Goal: Task Accomplishment & Management: Manage account settings

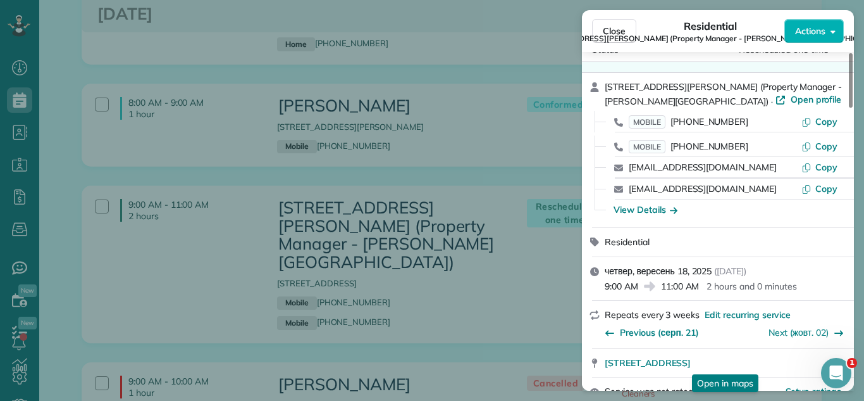
scroll to position [39, 0]
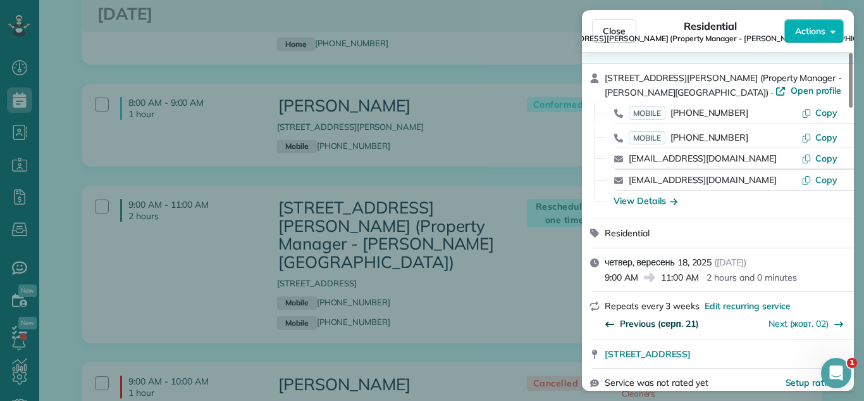
click at [671, 326] on span "Previous (серп. 21)" at bounding box center [659, 323] width 79 height 13
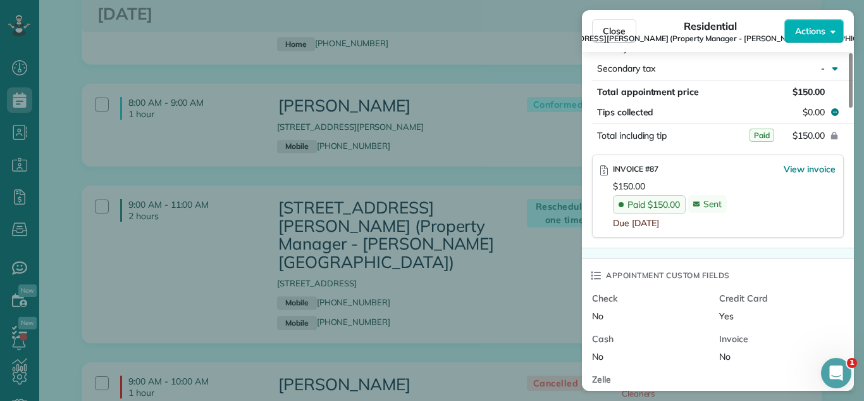
scroll to position [807, 0]
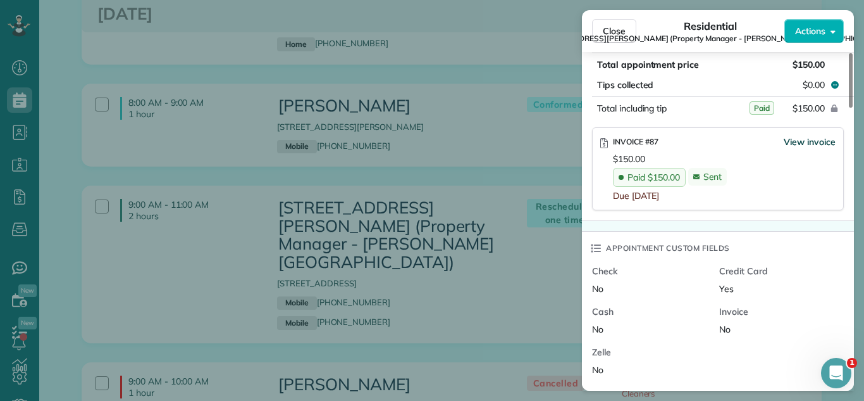
click at [826, 140] on span "View invoice" at bounding box center [810, 141] width 52 height 13
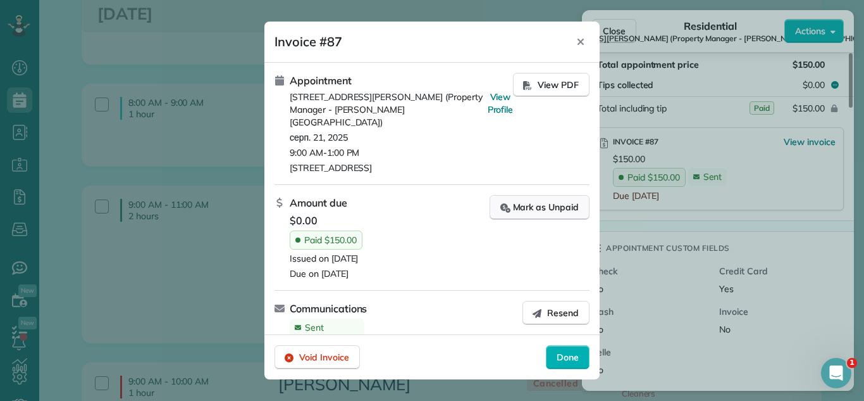
scroll to position [11, 0]
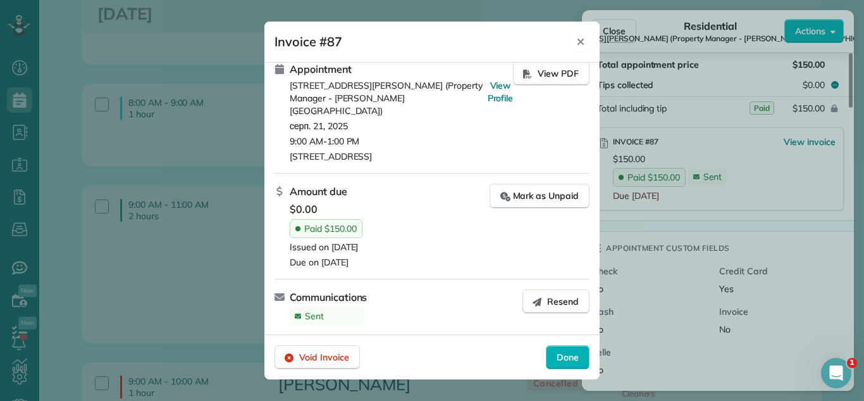
click at [581, 39] on icon "Close" at bounding box center [581, 42] width 10 height 10
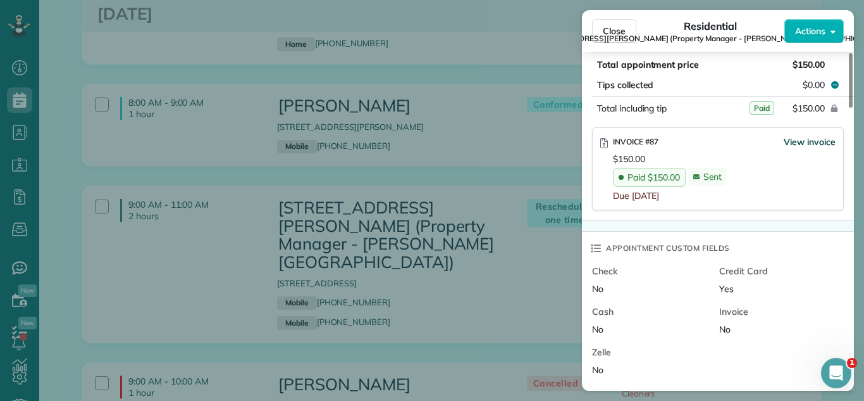
click at [817, 140] on span "View invoice" at bounding box center [810, 141] width 52 height 13
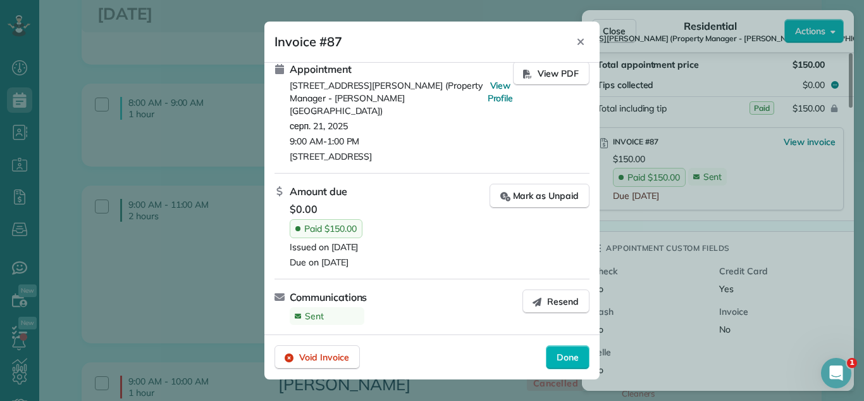
scroll to position [0, 0]
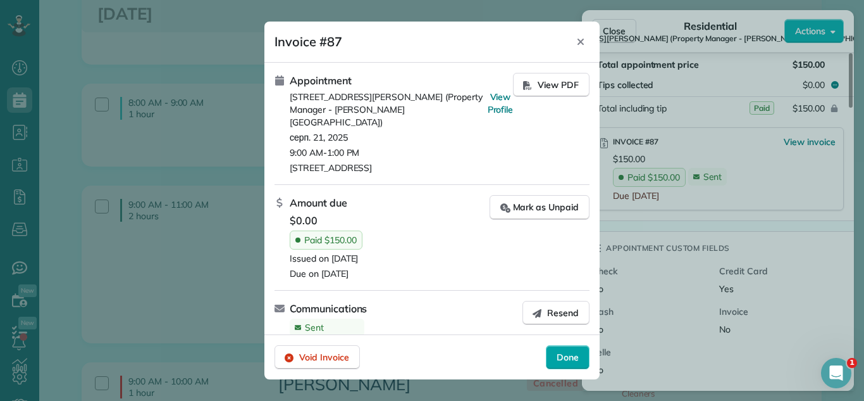
click at [564, 352] on span "Done" at bounding box center [568, 357] width 22 height 13
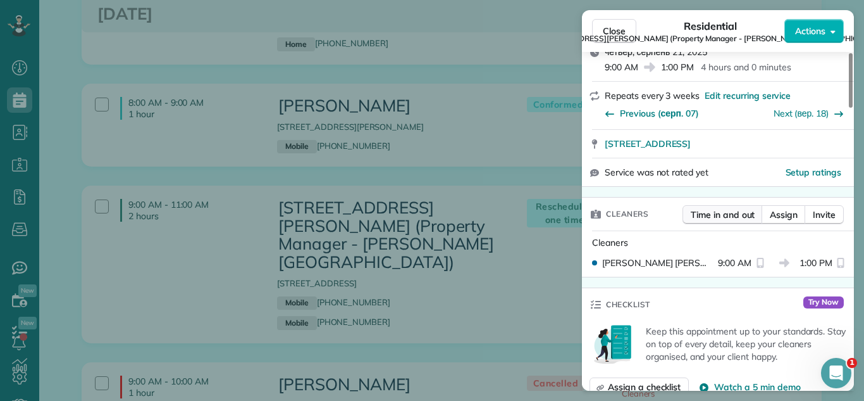
scroll to position [261, 0]
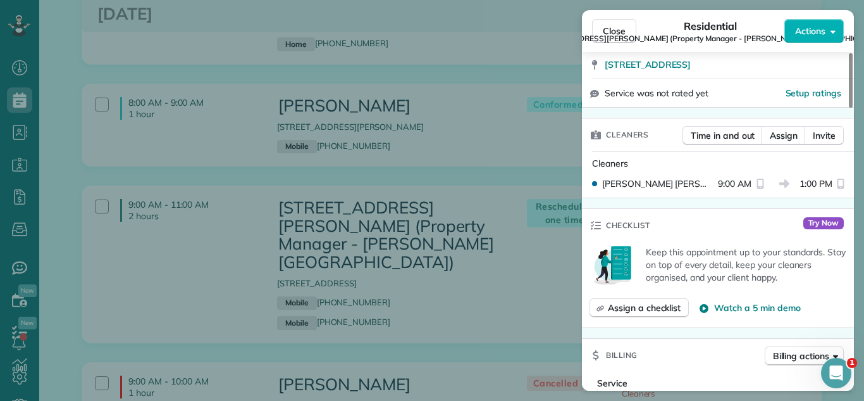
scroll to position [323, 0]
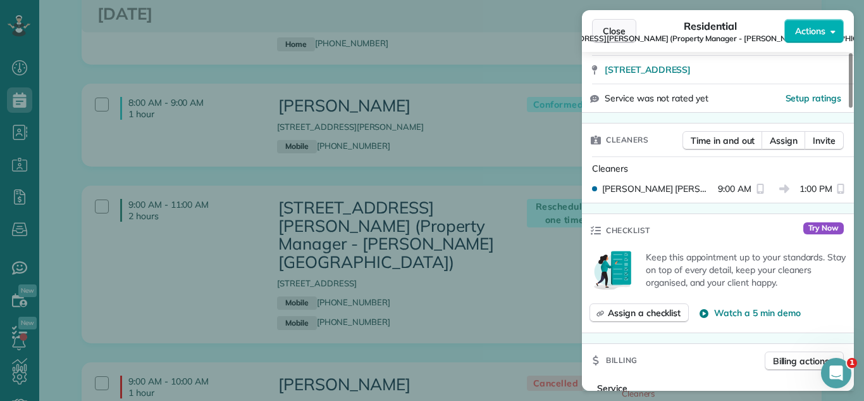
click at [601, 28] on button "Close" at bounding box center [614, 31] width 44 height 24
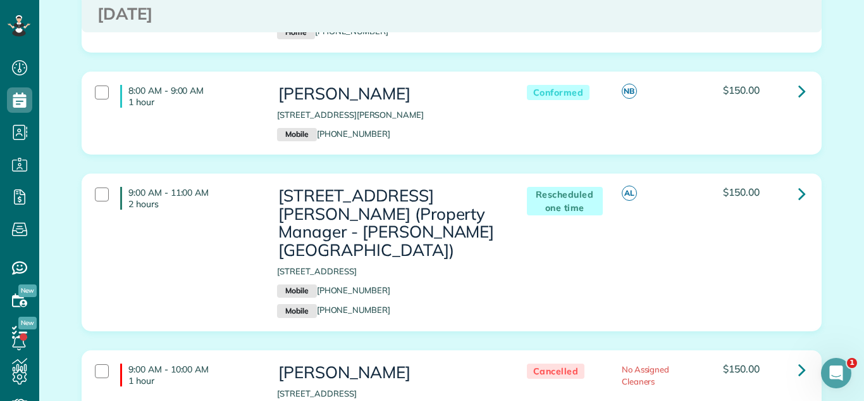
scroll to position [174, 0]
click at [794, 192] on link at bounding box center [802, 192] width 25 height 25
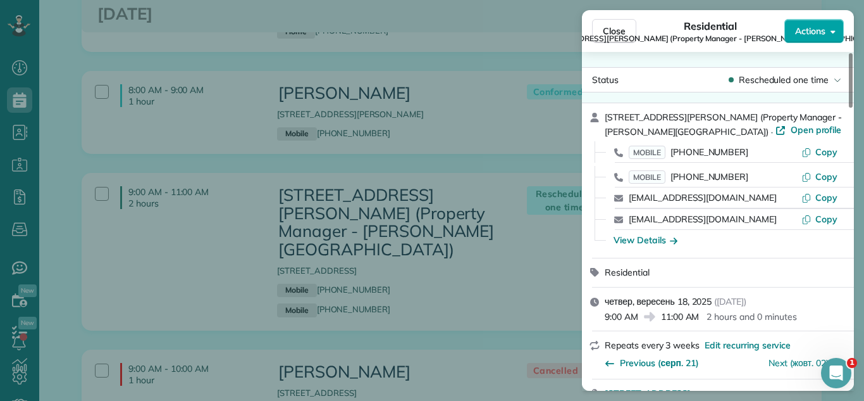
click at [807, 37] on span "Actions" at bounding box center [810, 31] width 30 height 13
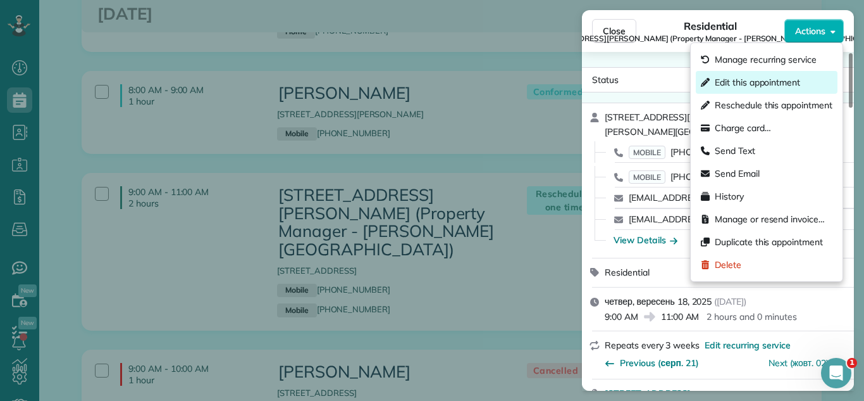
click at [729, 82] on span "Edit this appointment" at bounding box center [757, 82] width 85 height 13
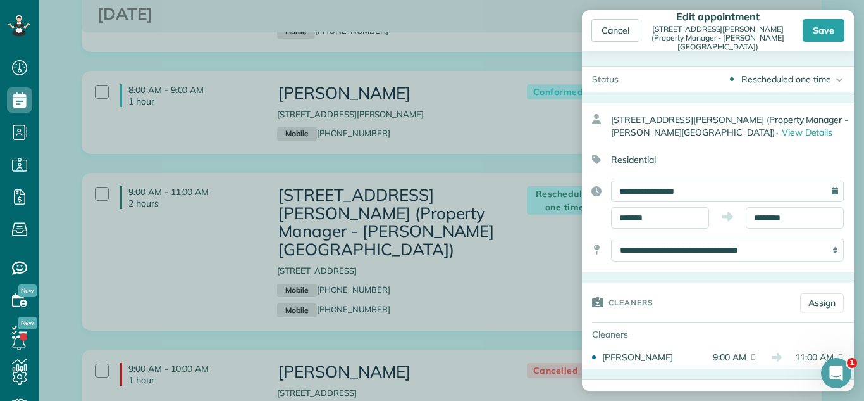
click at [764, 82] on div "Rescheduled one time" at bounding box center [787, 79] width 90 height 13
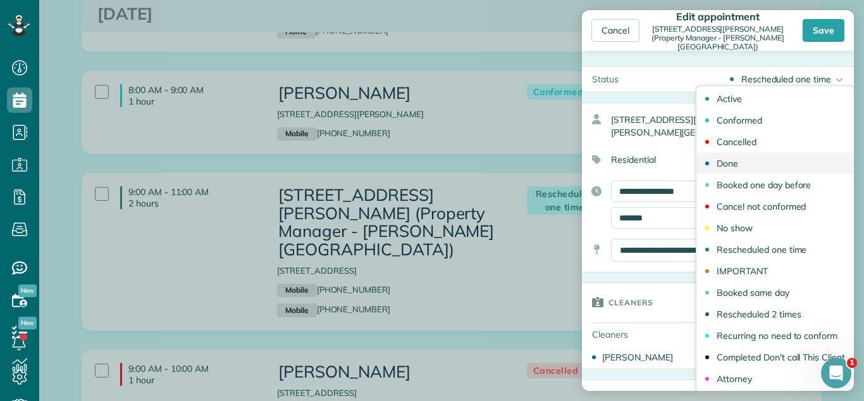
click at [753, 165] on link "Done" at bounding box center [776, 163] width 158 height 22
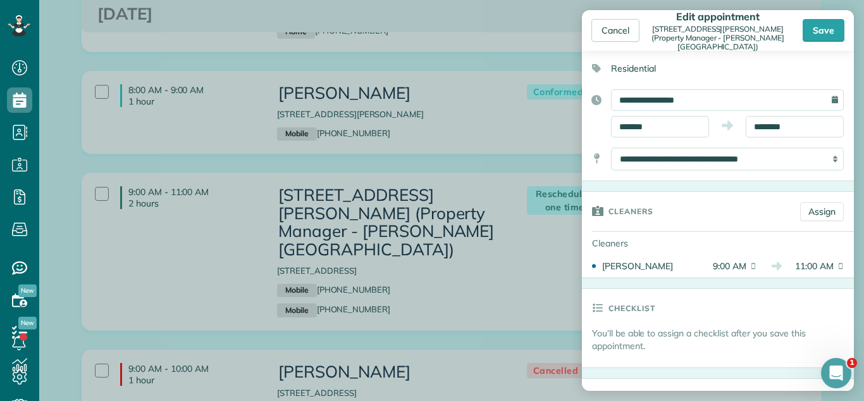
scroll to position [102, 0]
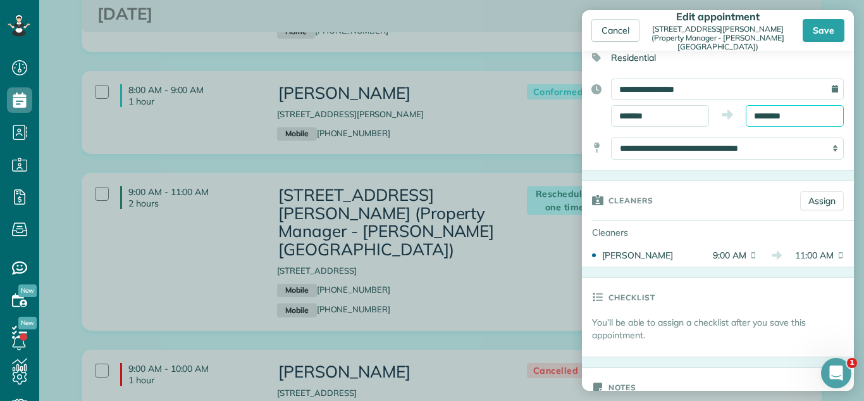
click at [799, 111] on input "********" at bounding box center [795, 116] width 98 height 22
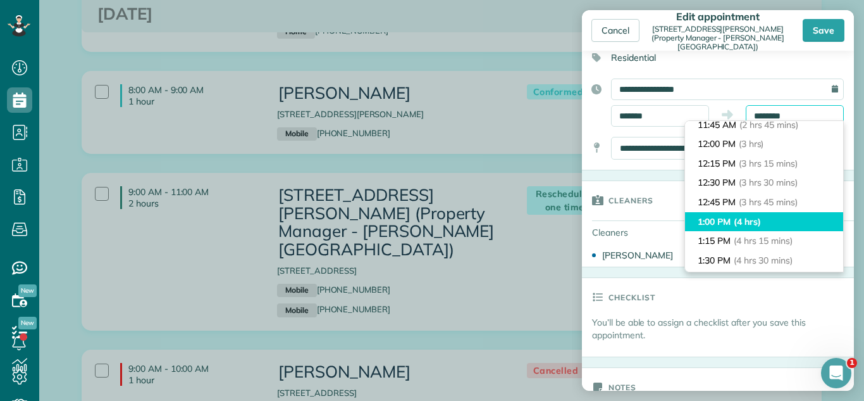
scroll to position [220, 0]
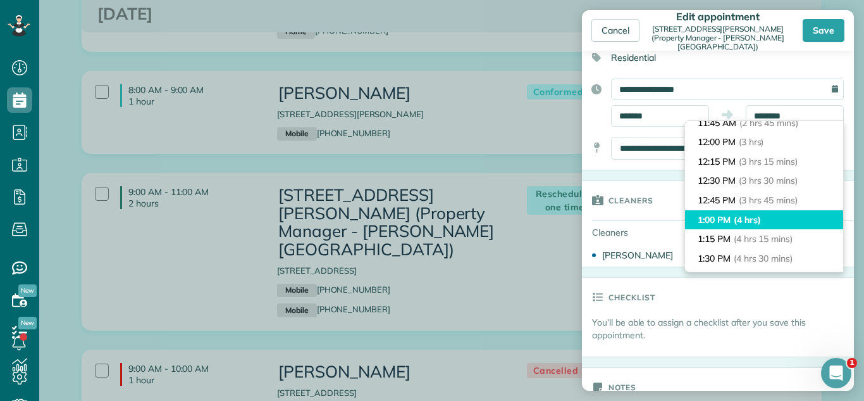
type input "*******"
click at [778, 217] on li "1:00 PM (4 hrs)" at bounding box center [764, 220] width 158 height 20
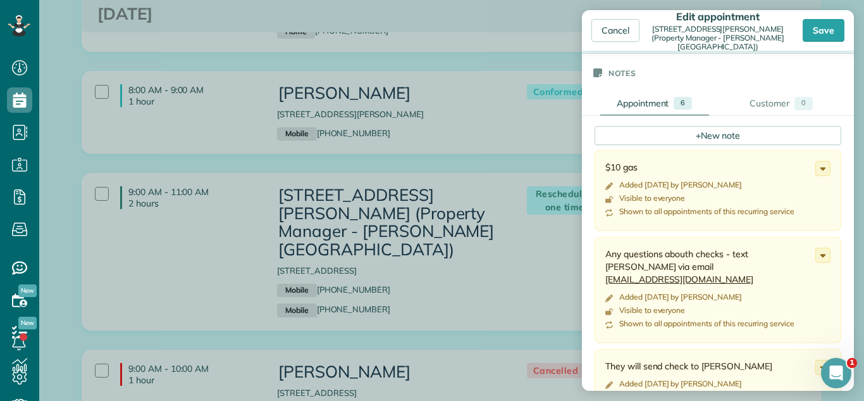
scroll to position [582, 0]
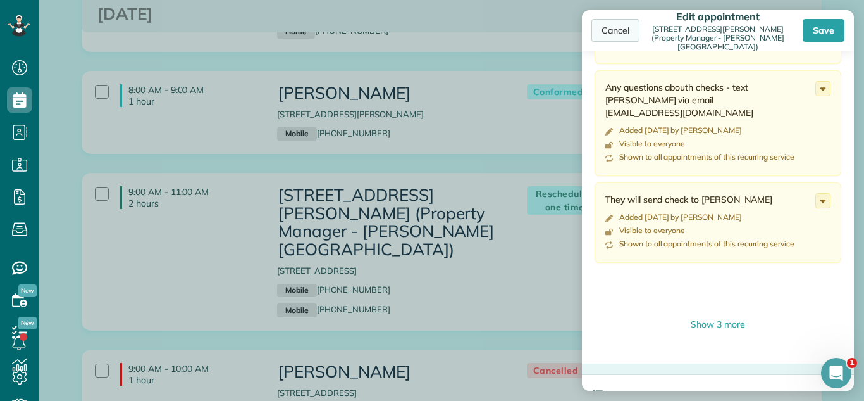
click at [625, 38] on div "Cancel" at bounding box center [616, 30] width 48 height 23
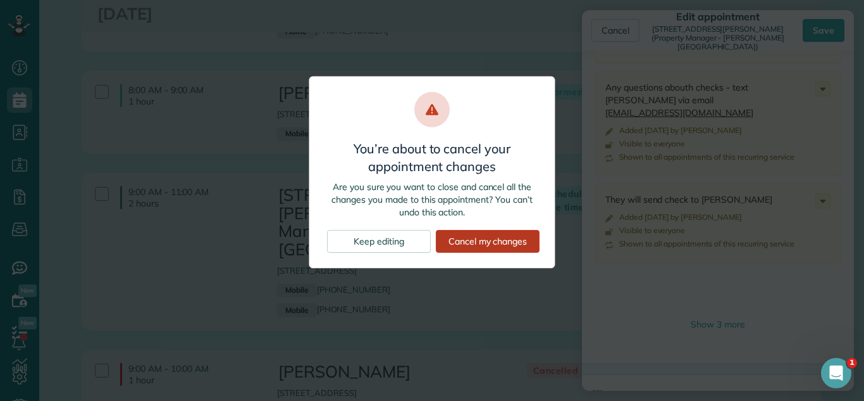
click at [484, 243] on div "Cancel my changes" at bounding box center [488, 241] width 104 height 23
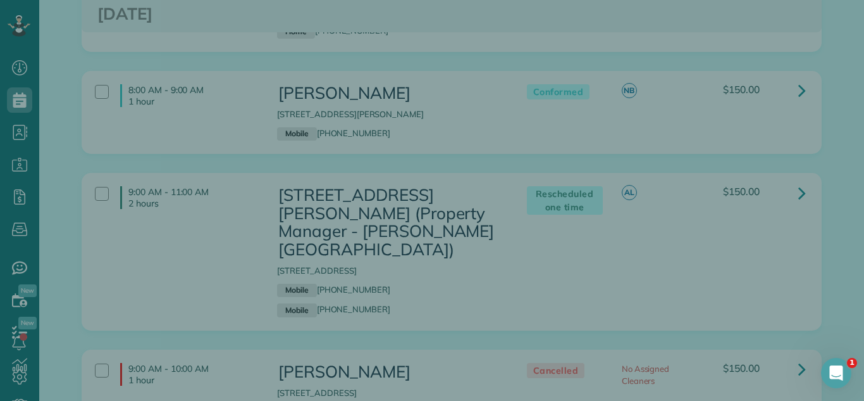
click at [467, 171] on body "Dashboard Scheduling Calendar View List View Dispatch View - Weekly scheduling …" at bounding box center [432, 200] width 864 height 401
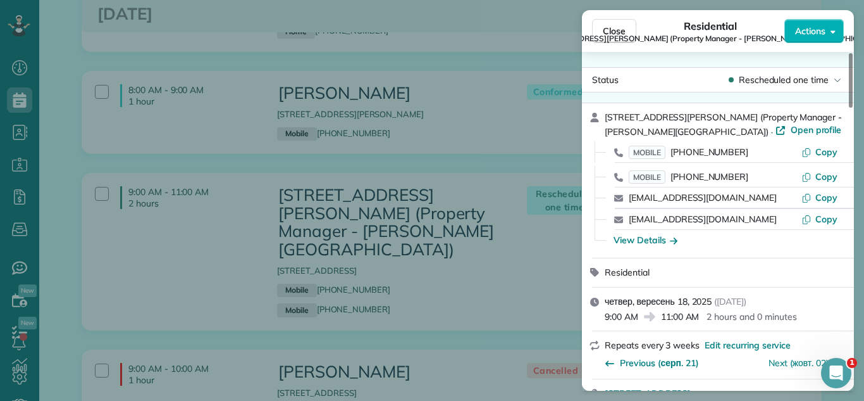
click at [534, 171] on div "Close Residential 2304 holiday Terrace building 4 CA Charise Bonner (Property M…" at bounding box center [432, 200] width 864 height 401
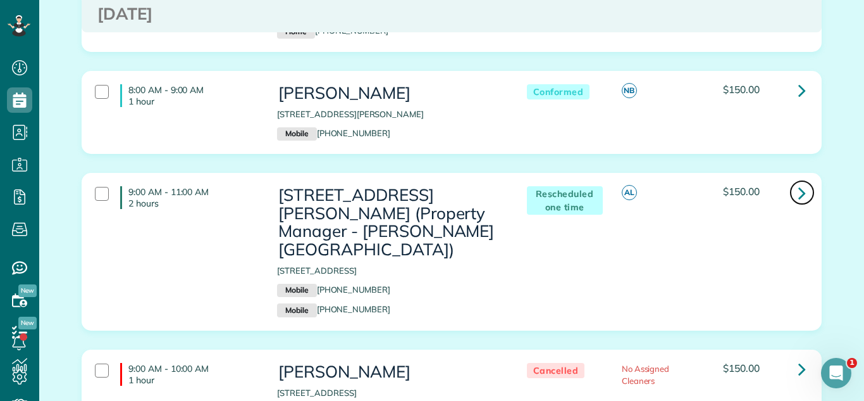
click at [804, 190] on icon at bounding box center [803, 193] width 8 height 22
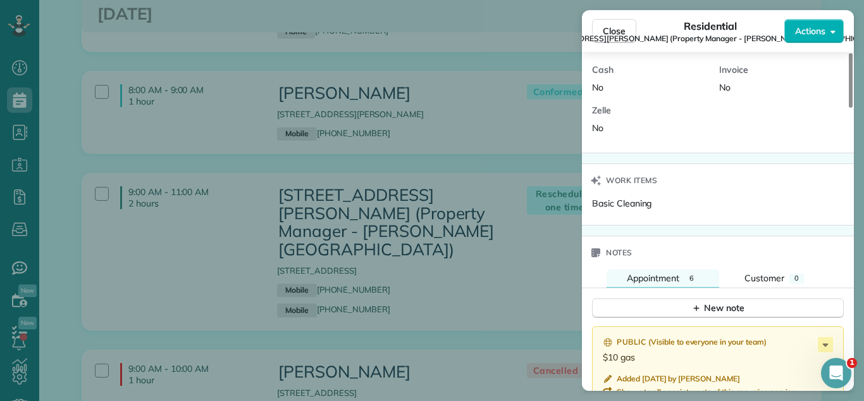
scroll to position [1218, 0]
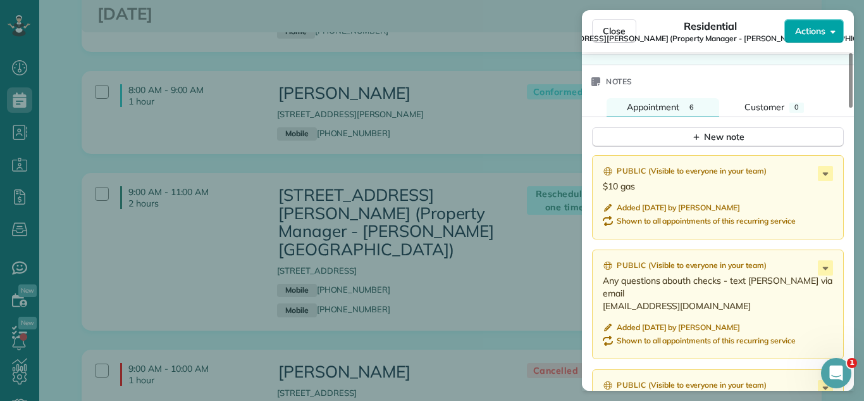
click at [819, 32] on span "Actions" at bounding box center [810, 31] width 30 height 13
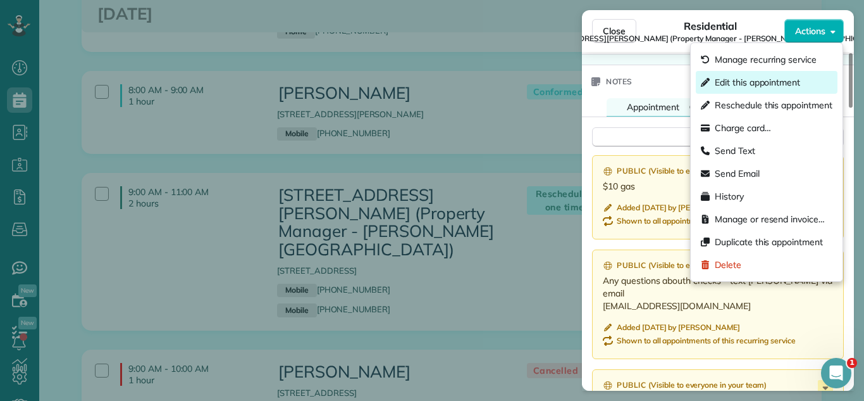
click at [758, 73] on div "Edit this appointment" at bounding box center [767, 82] width 142 height 23
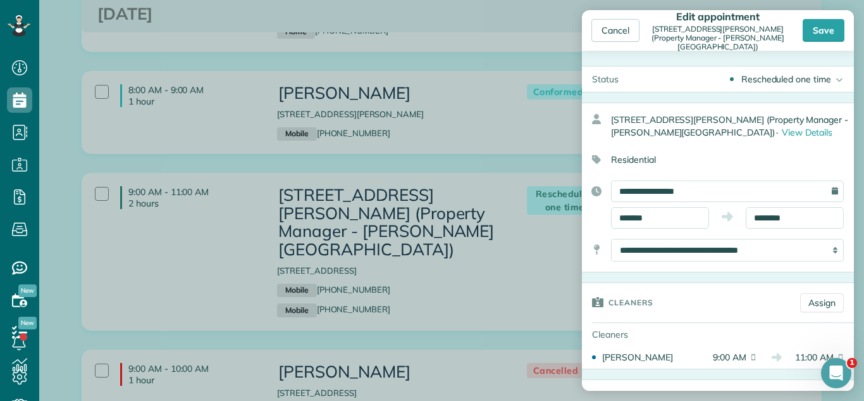
drag, startPoint x: 789, startPoint y: 79, endPoint x: 760, endPoint y: 134, distance: 61.7
click at [790, 80] on div "Rescheduled one time" at bounding box center [787, 79] width 90 height 13
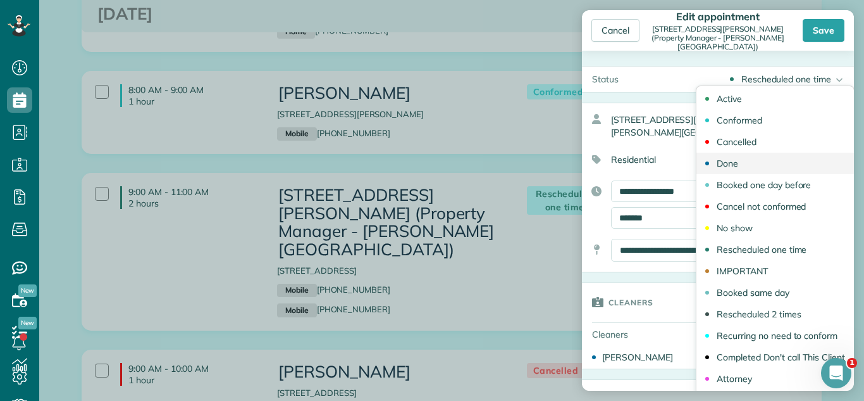
click at [752, 161] on link "Done" at bounding box center [776, 163] width 158 height 22
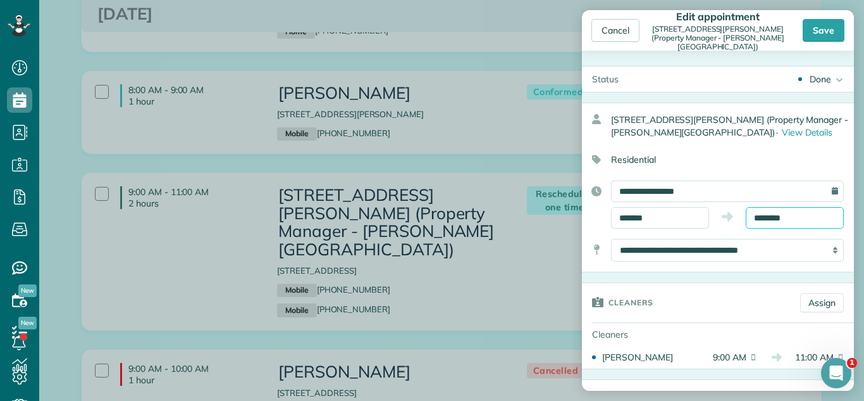
click at [788, 212] on input "********" at bounding box center [795, 218] width 98 height 22
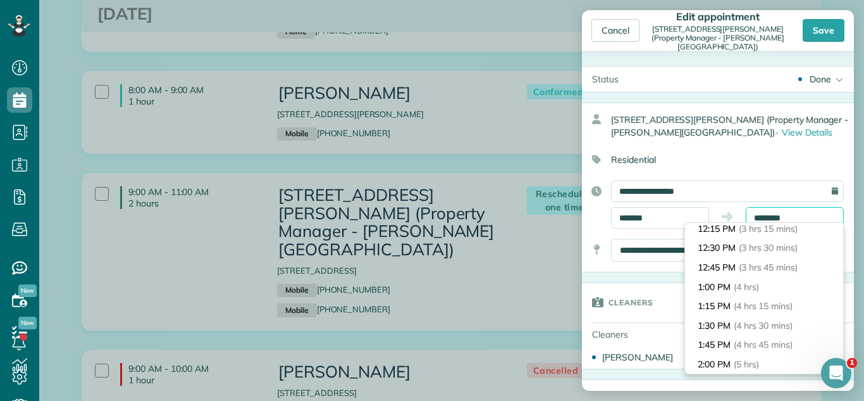
scroll to position [289, 0]
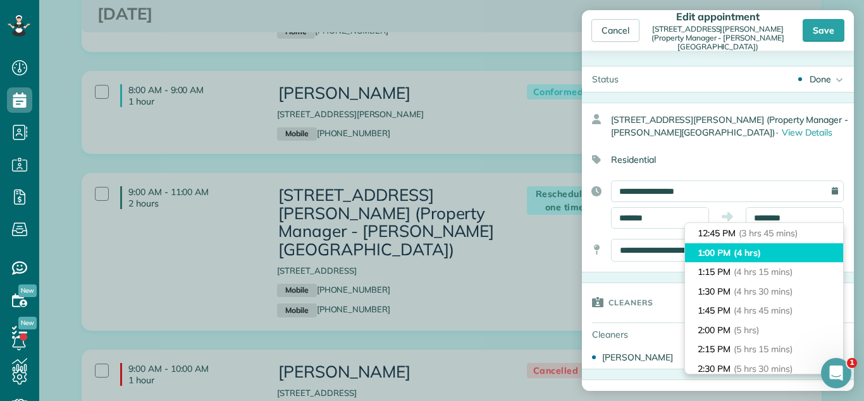
type input "*******"
click at [791, 246] on li "1:00 PM (4 hrs)" at bounding box center [764, 253] width 158 height 20
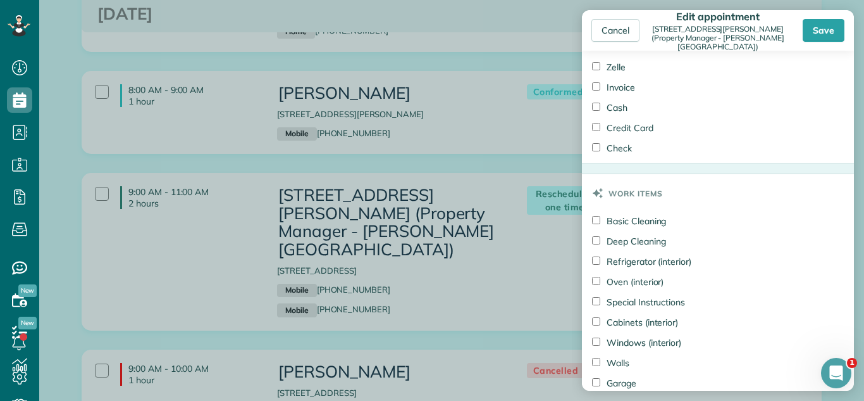
scroll to position [928, 0]
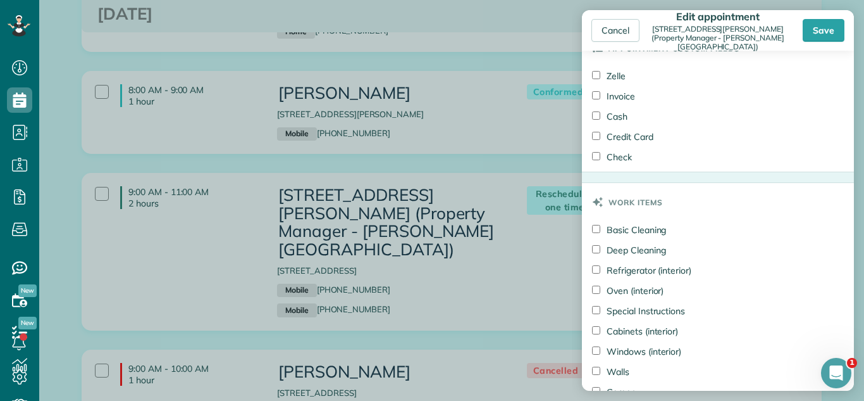
click at [619, 139] on label "Credit Card" at bounding box center [622, 136] width 61 height 13
drag, startPoint x: 615, startPoint y: 154, endPoint x: 620, endPoint y: 158, distance: 6.7
click at [613, 156] on label "Check" at bounding box center [612, 157] width 40 height 13
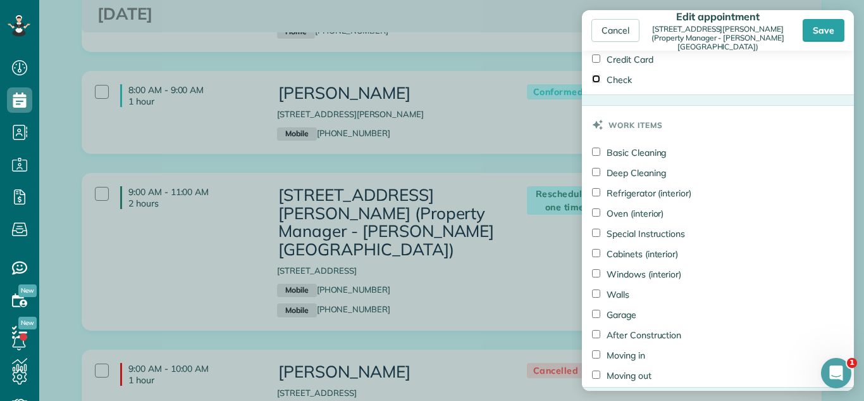
scroll to position [1184, 0]
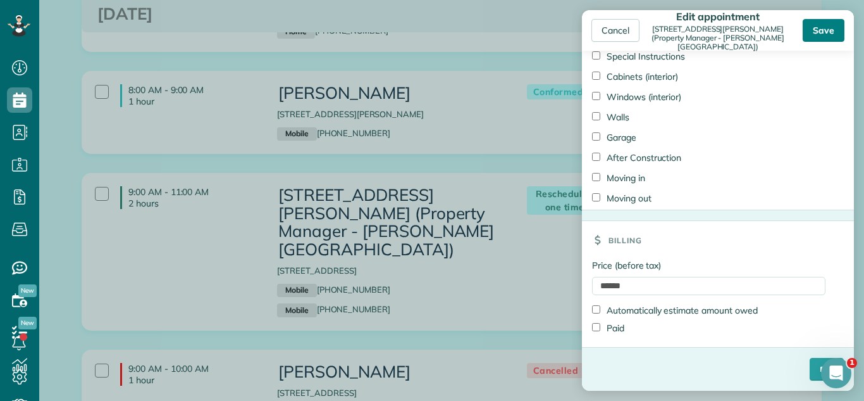
click at [826, 23] on div "Save" at bounding box center [824, 30] width 42 height 23
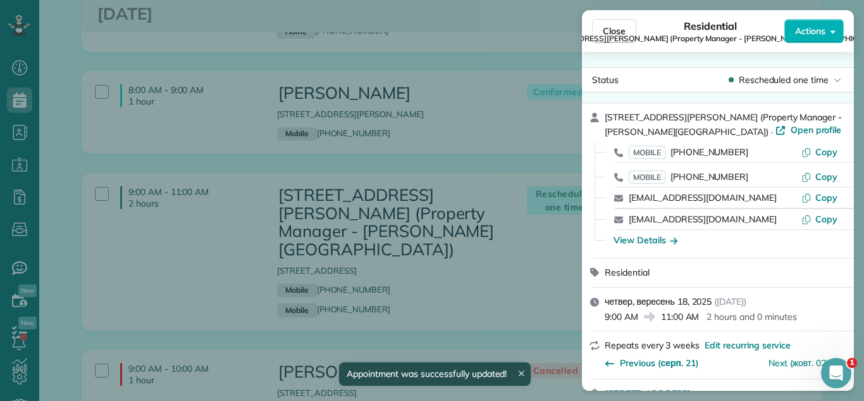
click at [556, 68] on div "Close Residential 2304 holiday Terrace building 4 CA Charise Bonner (Property M…" at bounding box center [432, 200] width 864 height 401
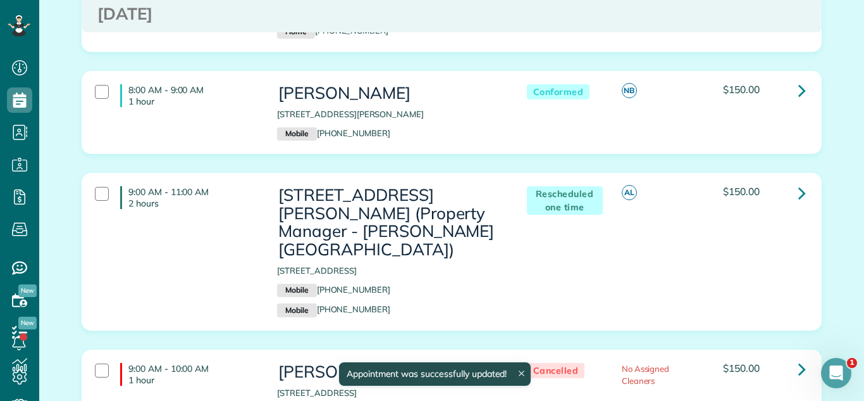
scroll to position [194, 0]
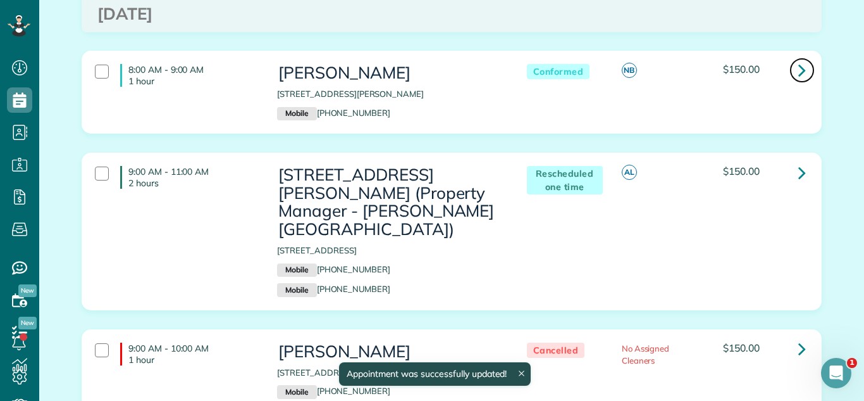
click at [808, 72] on link at bounding box center [802, 70] width 25 height 25
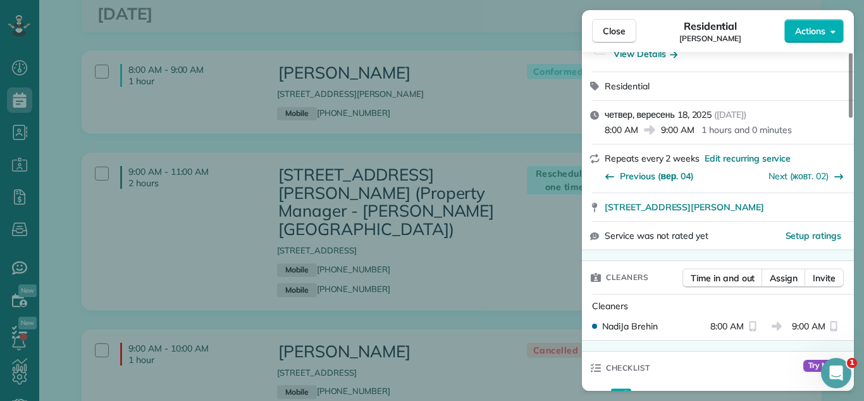
scroll to position [128, 0]
click at [685, 173] on span "Previous (вер. 04)" at bounding box center [657, 174] width 74 height 13
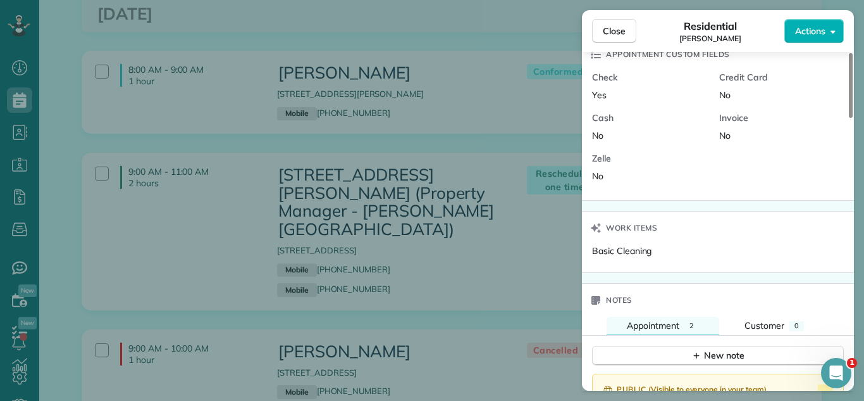
scroll to position [911, 0]
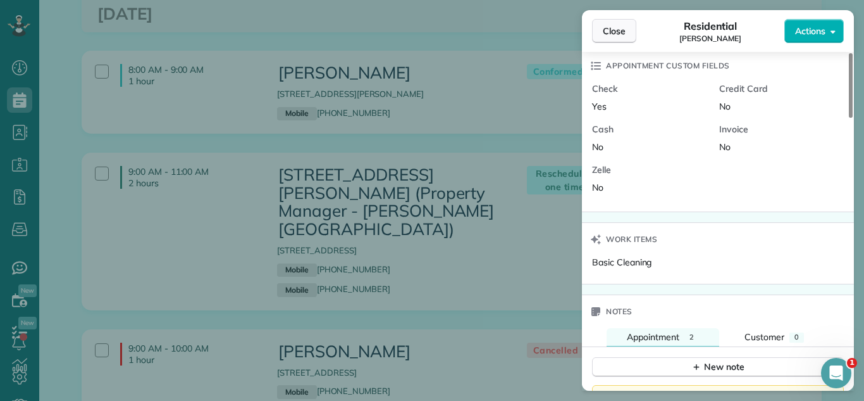
click at [609, 25] on span "Close" at bounding box center [614, 31] width 23 height 13
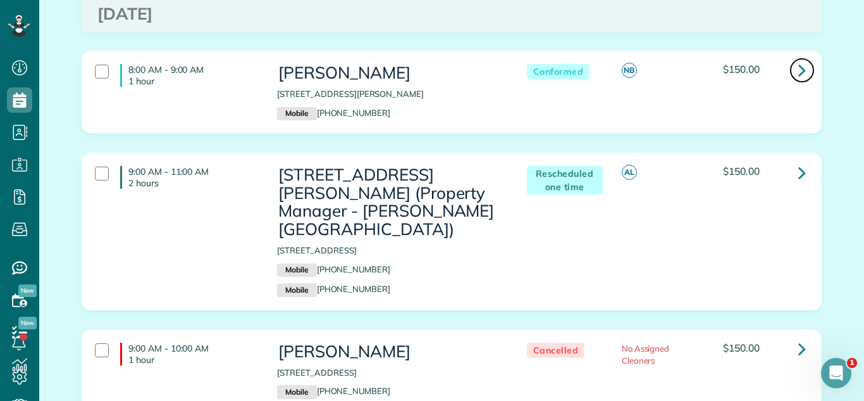
click at [800, 66] on icon at bounding box center [803, 70] width 8 height 22
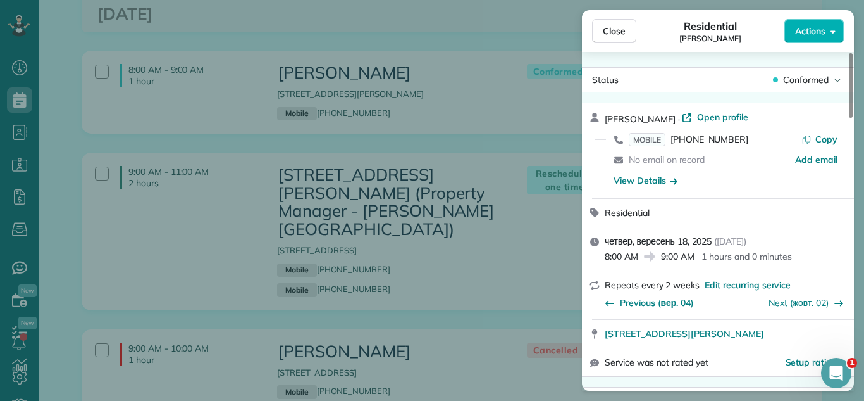
click at [810, 44] on div "Close Residential Evelyn Geren Actions" at bounding box center [718, 31] width 272 height 42
click at [814, 32] on span "Actions" at bounding box center [810, 31] width 30 height 13
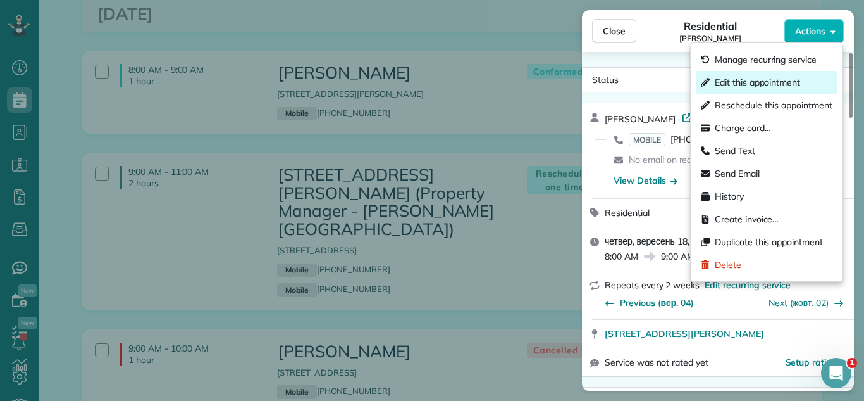
click at [774, 80] on span "Edit this appointment" at bounding box center [757, 82] width 85 height 13
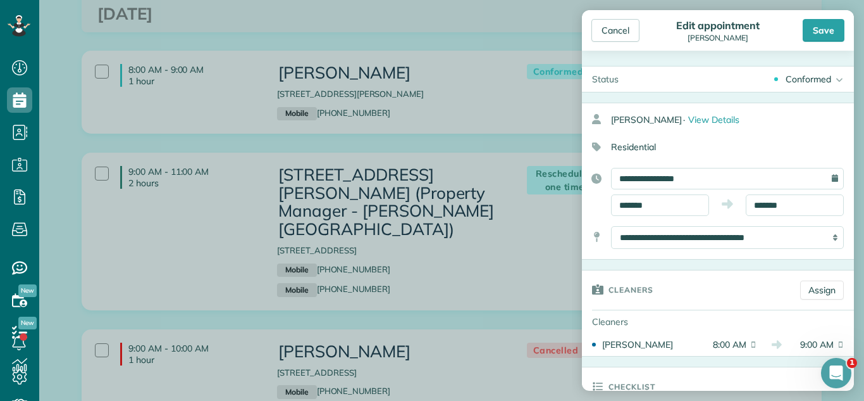
click at [797, 85] on div "Conformed" at bounding box center [809, 79] width 46 height 13
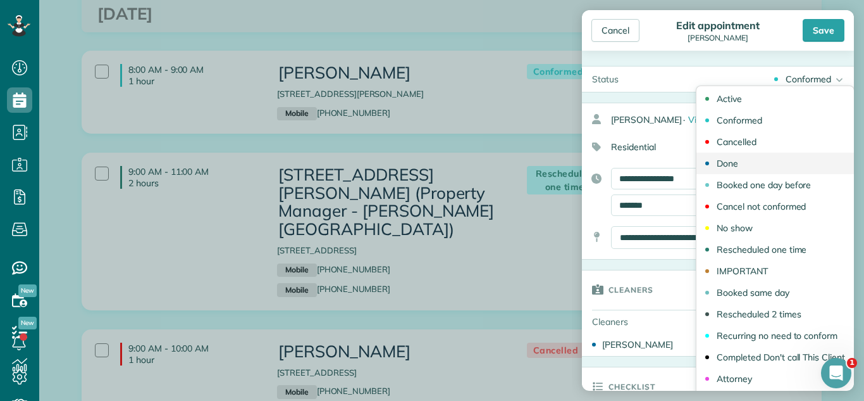
click at [766, 164] on link "Done" at bounding box center [776, 163] width 158 height 22
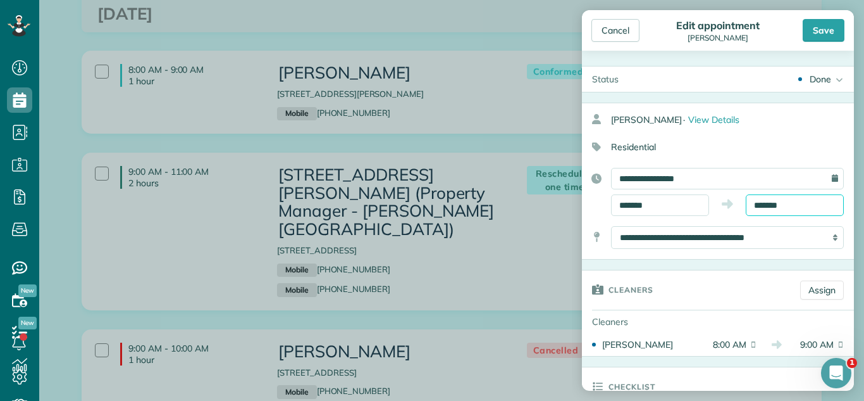
click at [814, 201] on input "*******" at bounding box center [795, 205] width 98 height 22
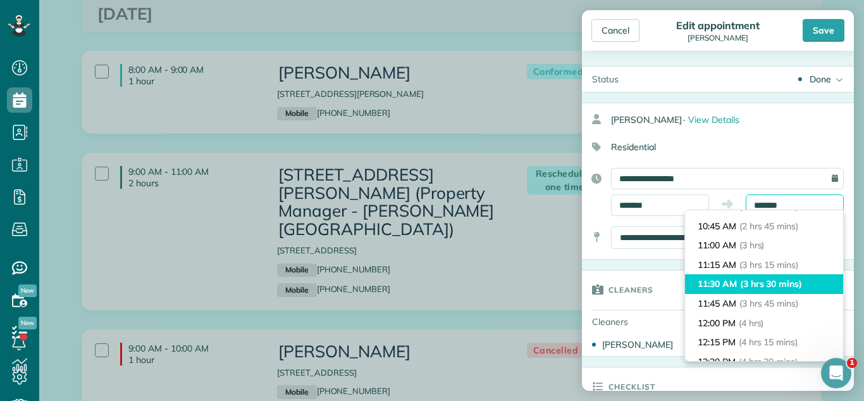
scroll to position [209, 0]
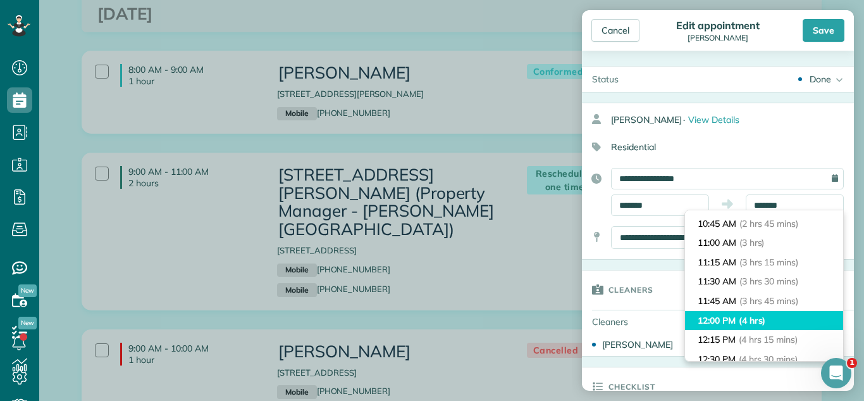
type input "********"
click at [771, 320] on li "12:00 PM (4 hrs)" at bounding box center [764, 321] width 158 height 20
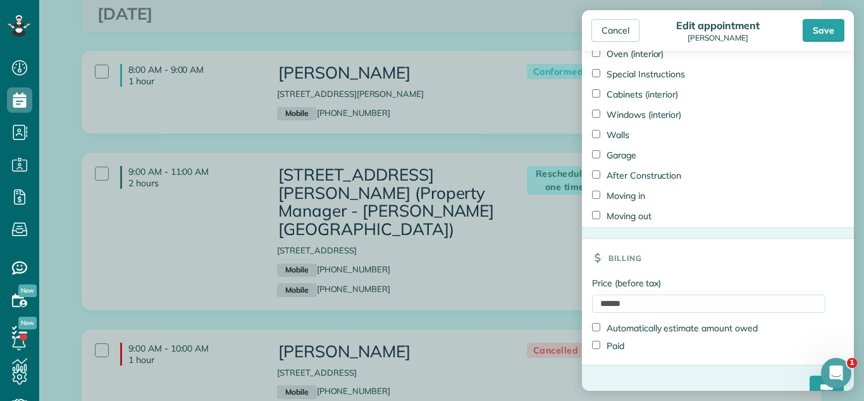
scroll to position [1024, 0]
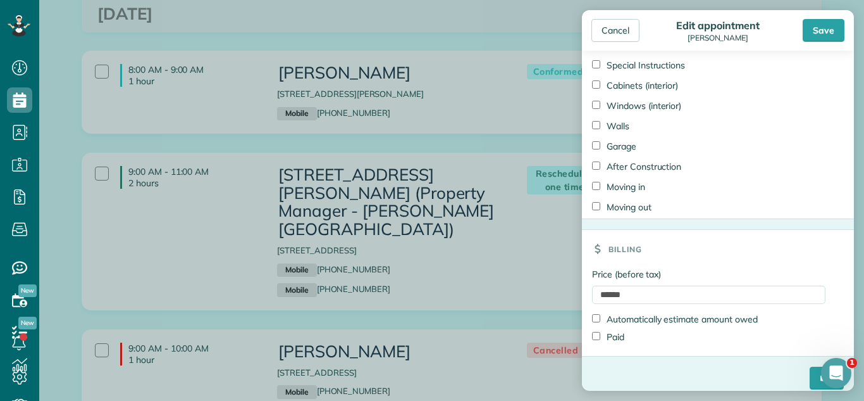
click at [601, 333] on label "Paid" at bounding box center [608, 336] width 32 height 13
click at [810, 375] on input "****" at bounding box center [827, 377] width 34 height 23
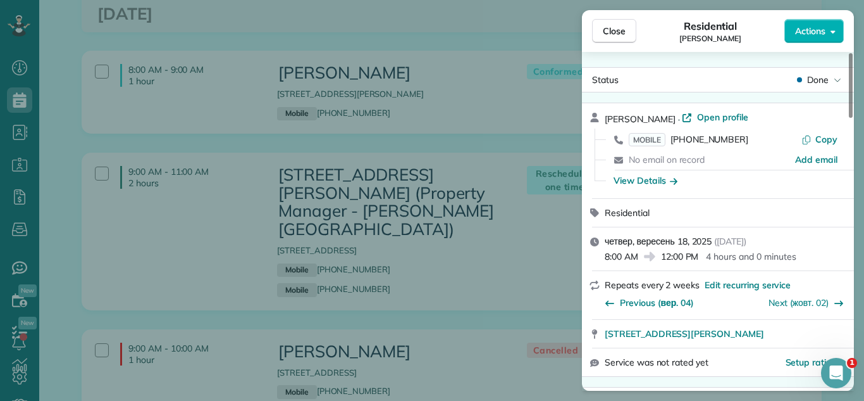
click at [599, 17] on div "Close Residential Evelyn Geren Actions" at bounding box center [718, 31] width 272 height 42
click at [611, 39] on button "Close" at bounding box center [614, 31] width 44 height 24
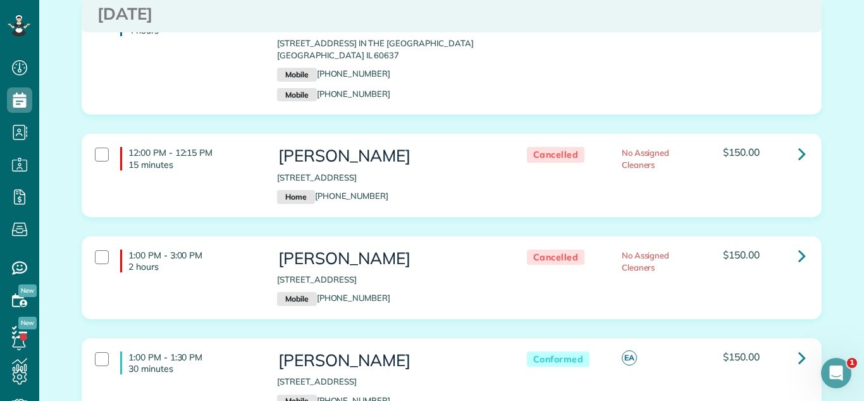
scroll to position [899, 0]
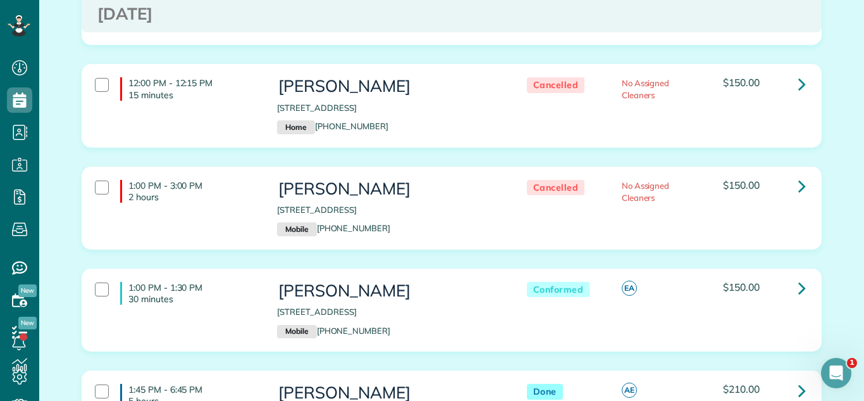
drag, startPoint x: 277, startPoint y: 309, endPoint x: 442, endPoint y: 311, distance: 165.8
click at [442, 311] on p "410 Old Oak Circle Algonquin IL 60102" at bounding box center [389, 312] width 224 height 12
copy p "410 Old Oak Circle Algonquin IL 60102"
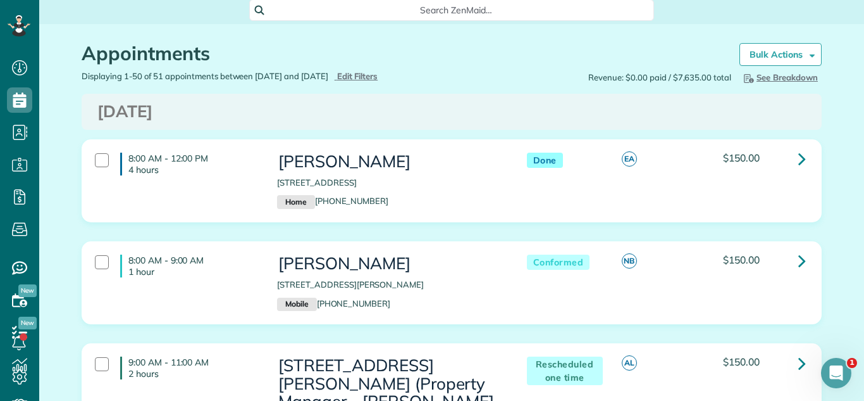
scroll to position [0, 0]
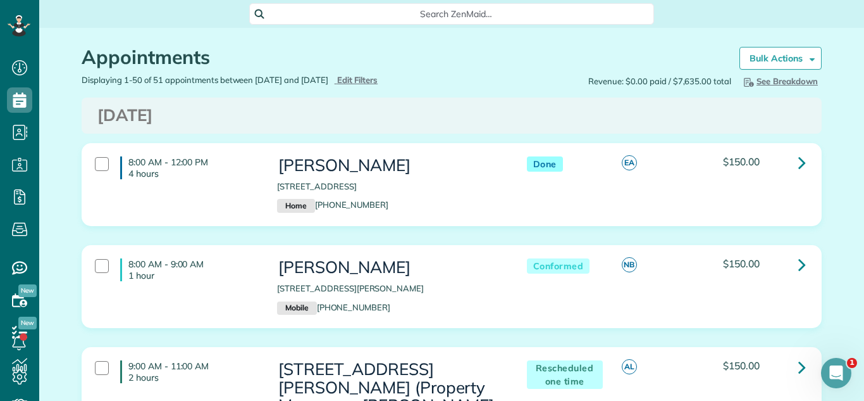
drag, startPoint x: 277, startPoint y: 187, endPoint x: 461, endPoint y: 189, distance: 183.5
click at [461, 189] on p "[STREET_ADDRESS]" at bounding box center [389, 186] width 224 height 12
copy p "[STREET_ADDRESS]"
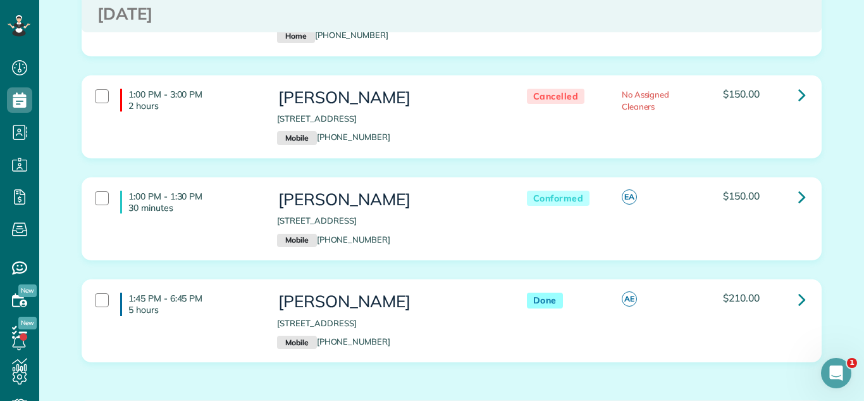
scroll to position [1018, 0]
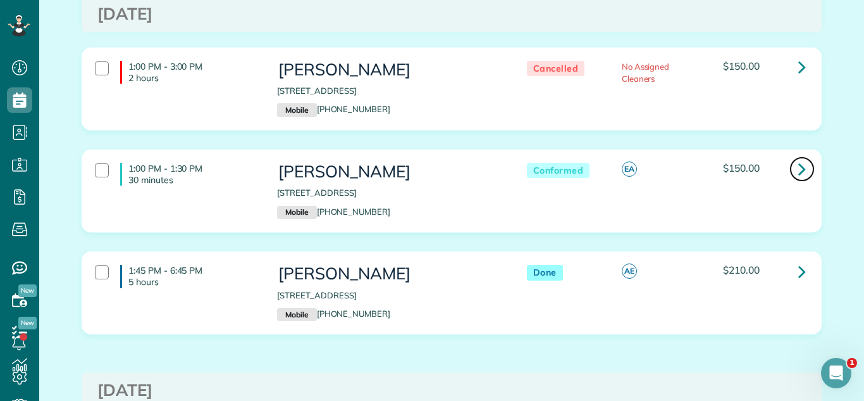
click at [797, 164] on link at bounding box center [802, 168] width 25 height 25
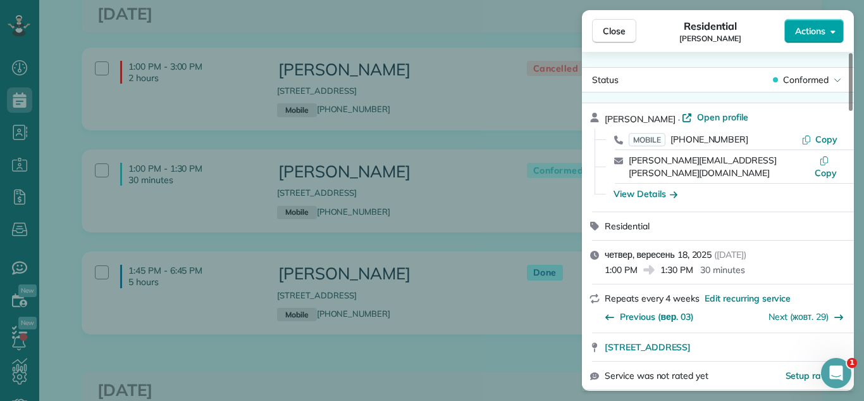
click at [793, 28] on button "Actions" at bounding box center [814, 31] width 59 height 24
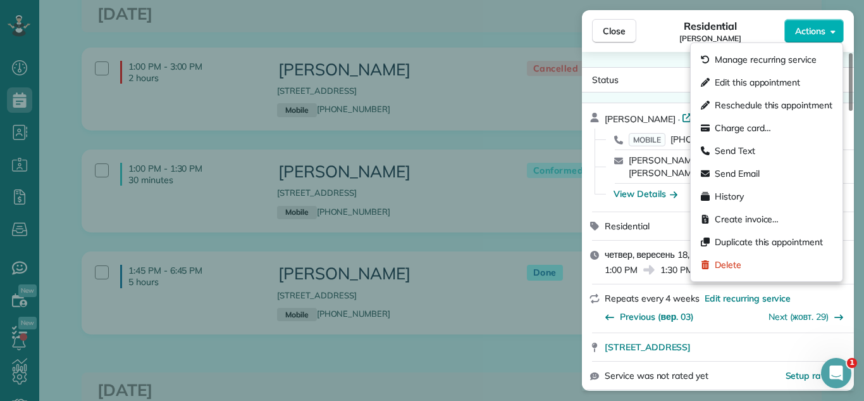
drag, startPoint x: 724, startPoint y: 77, endPoint x: 661, endPoint y: 101, distance: 67.5
click at [723, 78] on span "Edit this appointment" at bounding box center [757, 82] width 85 height 13
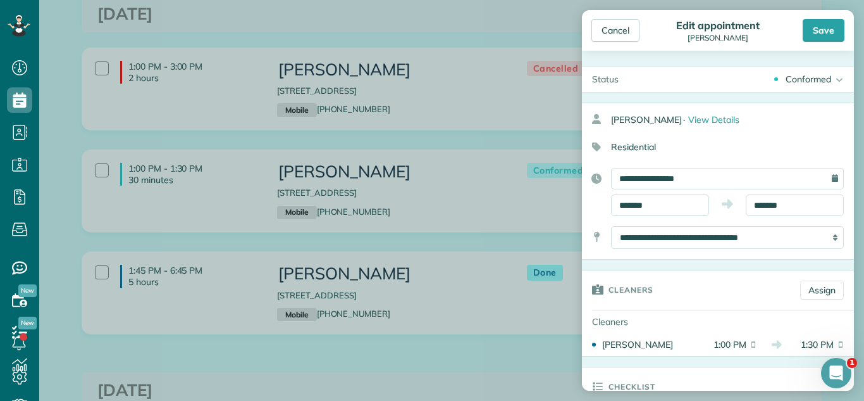
click at [816, 87] on div "Conformed Active Conformed Cancelled Done Booked one day before" at bounding box center [741, 78] width 225 height 25
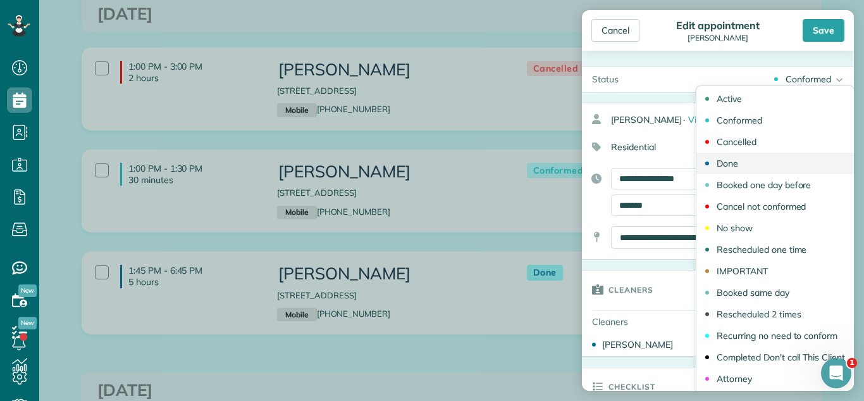
click at [746, 161] on link "Done" at bounding box center [776, 163] width 158 height 22
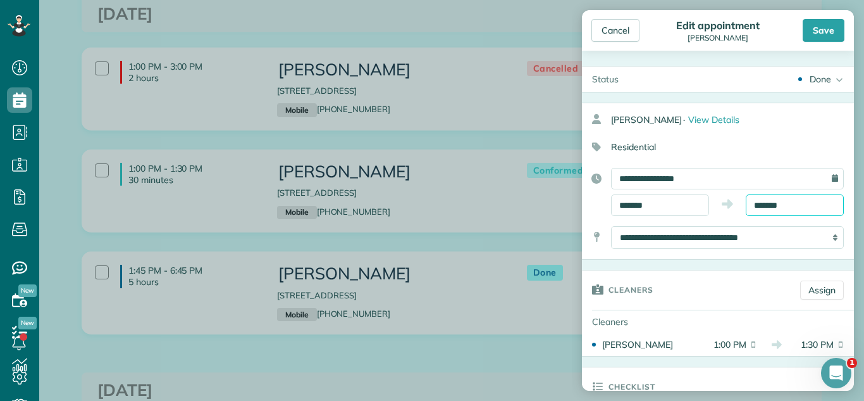
click at [777, 211] on body "Dashboard Scheduling Calendar View List View Dispatch View - Weekly scheduling …" at bounding box center [432, 200] width 864 height 401
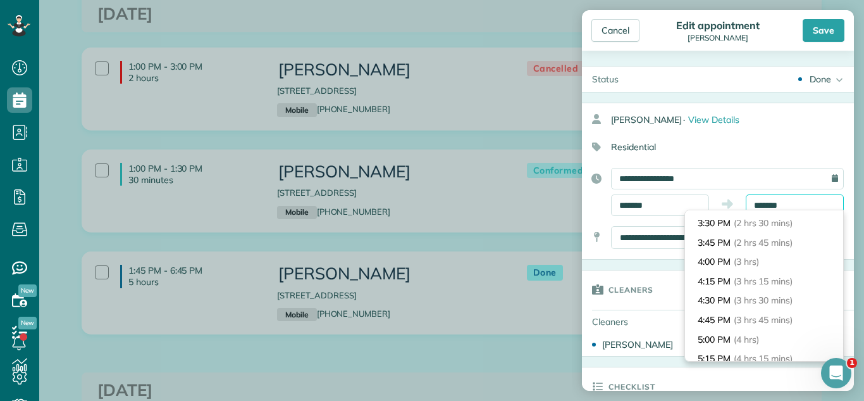
scroll to position [194, 0]
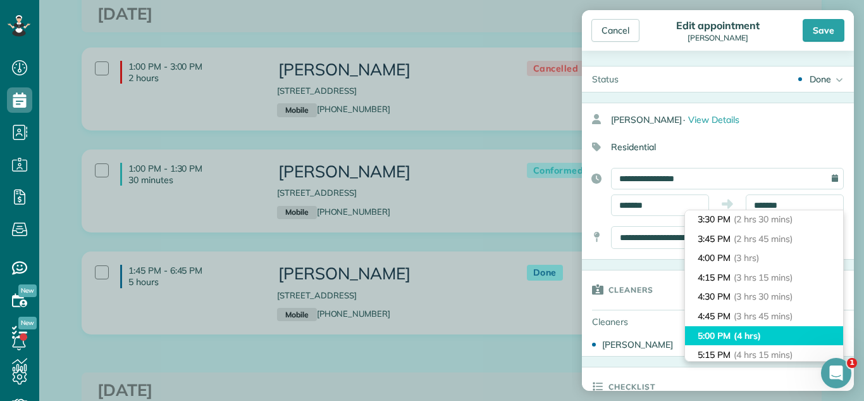
type input "*******"
click at [778, 329] on li "5:00 PM (4 hrs)" at bounding box center [764, 336] width 158 height 20
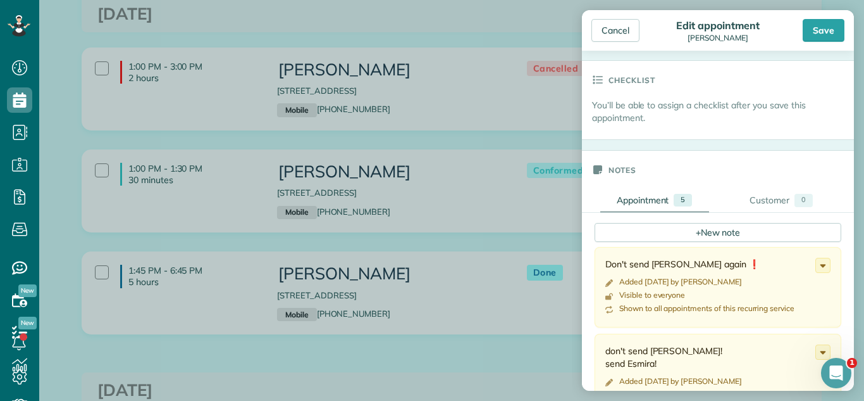
scroll to position [308, 0]
click at [673, 233] on div "+ New note" at bounding box center [718, 230] width 247 height 19
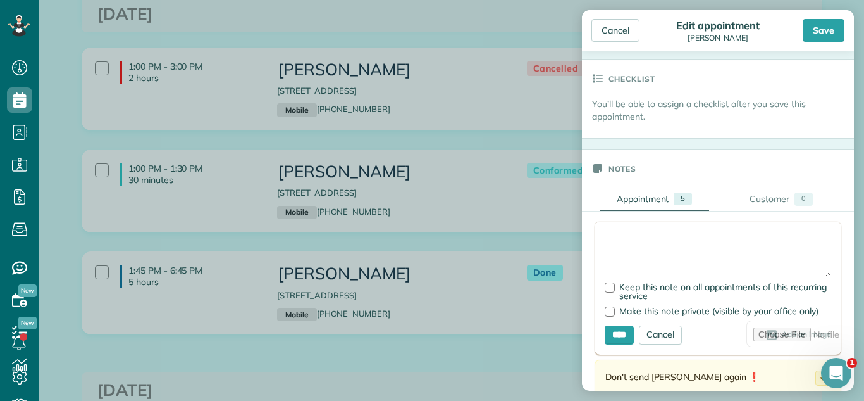
click at [693, 236] on textarea at bounding box center [718, 254] width 227 height 44
type textarea "**********"
click at [618, 330] on input "****" at bounding box center [619, 334] width 29 height 19
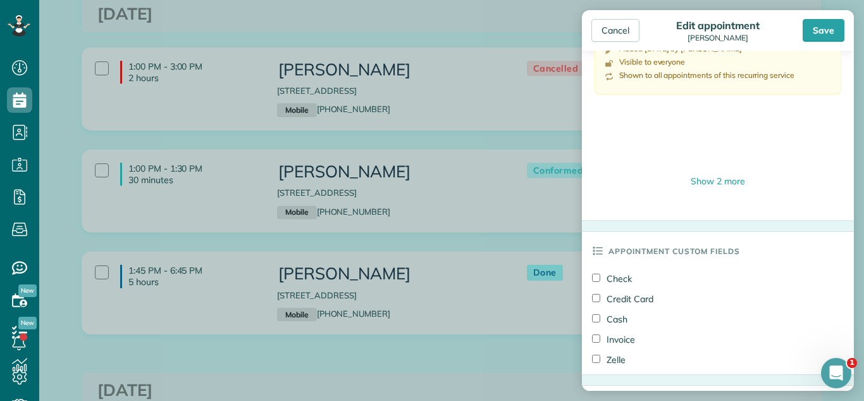
scroll to position [859, 0]
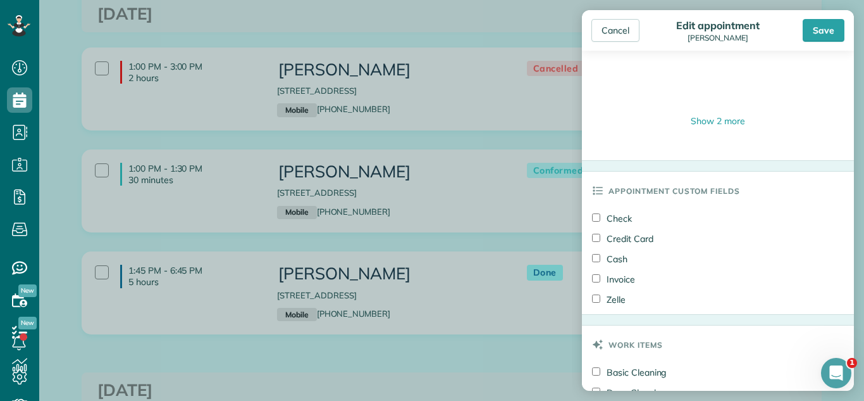
click at [604, 220] on label "Check" at bounding box center [612, 218] width 40 height 13
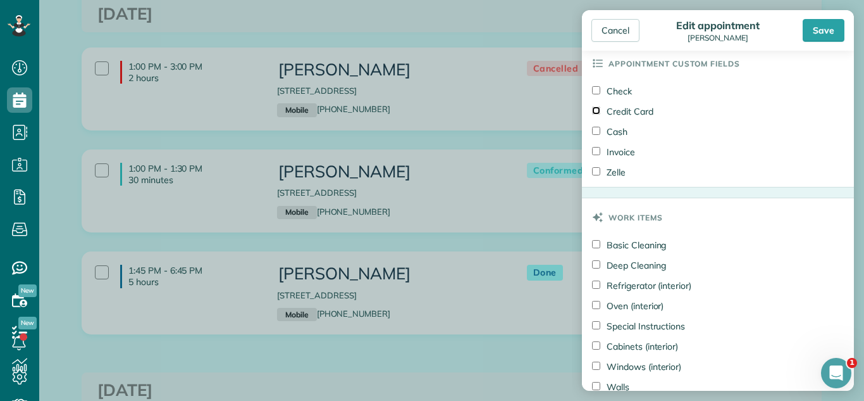
scroll to position [1136, 0]
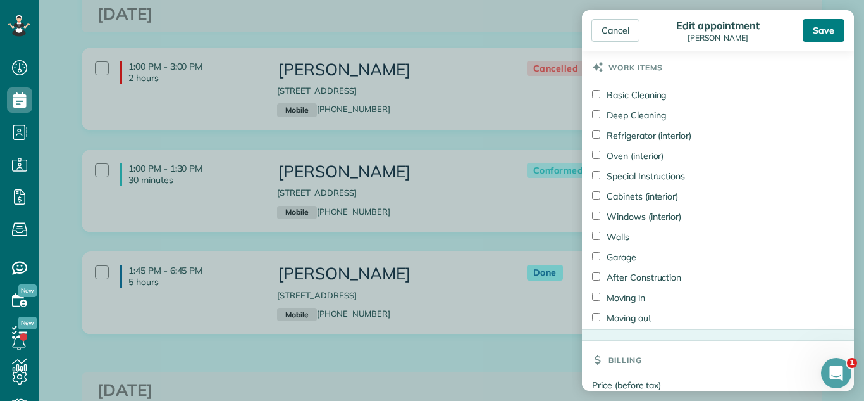
click at [826, 28] on div "Save" at bounding box center [824, 30] width 42 height 23
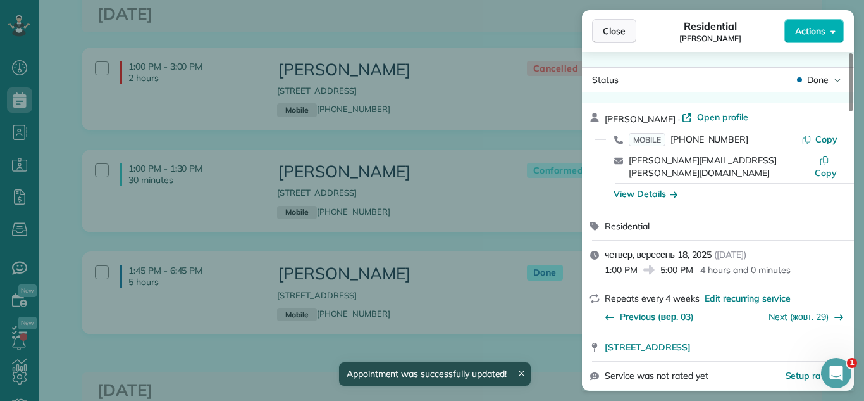
click at [606, 32] on span "Close" at bounding box center [614, 31] width 23 height 13
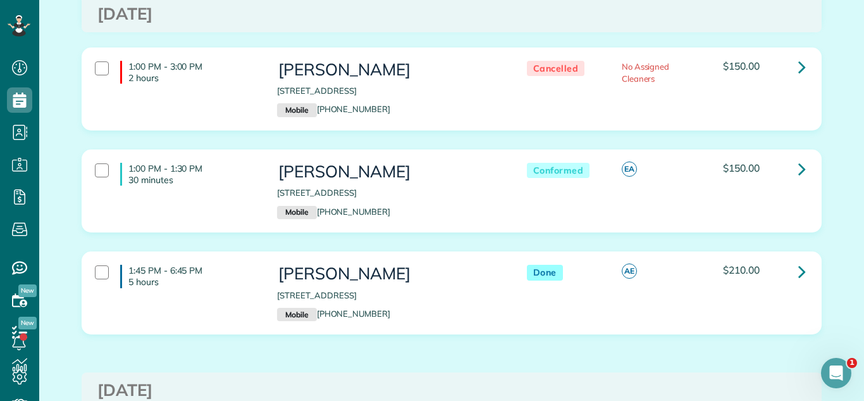
click at [663, 137] on div "1:00 PM - 3:00 PM 2 hours Donna Eritkson 390 North Central Avenue Wood Dale IL …" at bounding box center [451, 98] width 759 height 102
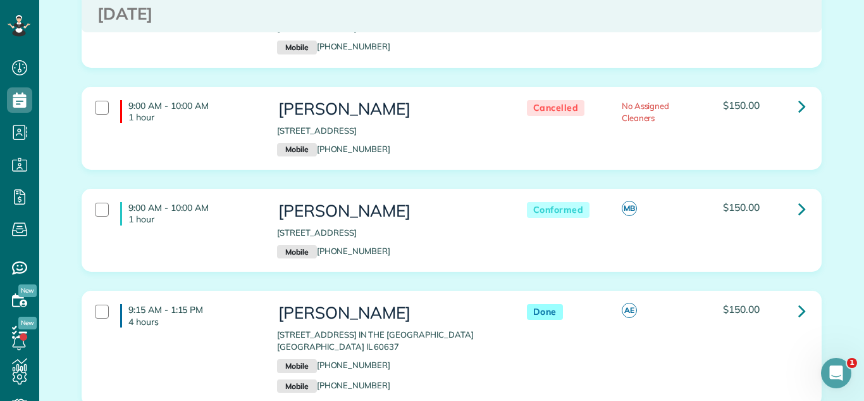
scroll to position [487, 0]
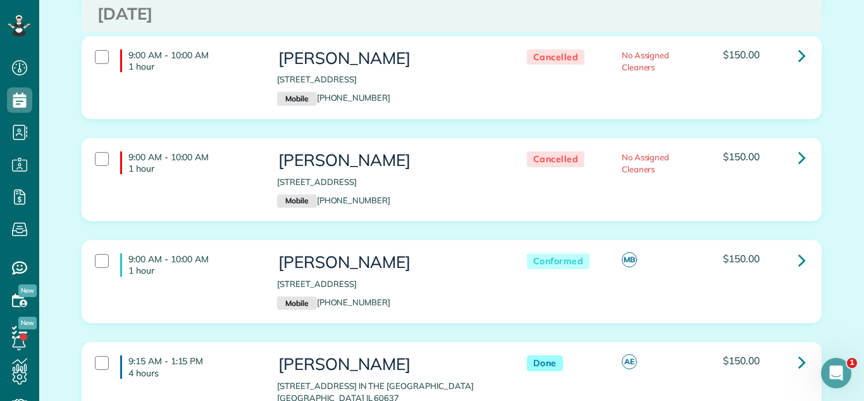
drag, startPoint x: 381, startPoint y: 280, endPoint x: 483, endPoint y: 284, distance: 102.6
click at [483, 284] on div "John Lee 930 South Gables Boulevard Wheaton IL 60189 Mobile (630) 400-6380" at bounding box center [389, 281] width 243 height 69
copy p "930 South Gables Boulevard Wheaton IL 60189"
click at [415, 211] on div "Michelle Lemaire 701 Caliente Court Libertyville IL 60048 Mobile (224) 806-4581" at bounding box center [389, 179] width 243 height 69
click at [420, 230] on div "9:00 AM - 10:00 AM 1 hour Michelle Lemaire 701 Caliente Court Libertyville IL 6…" at bounding box center [451, 189] width 759 height 102
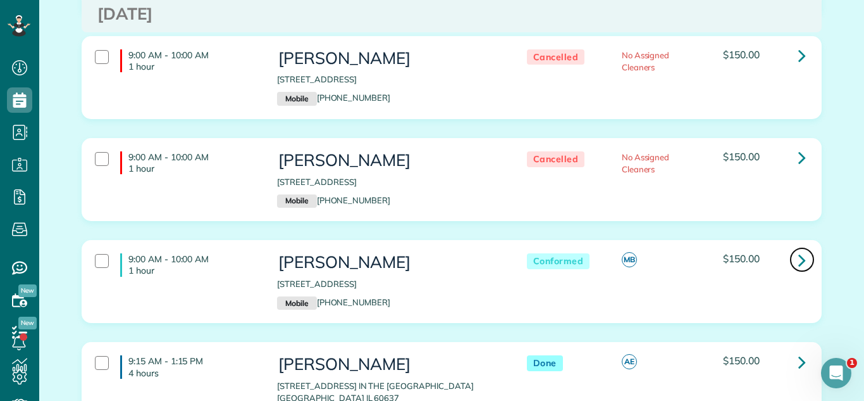
click at [793, 252] on link at bounding box center [802, 259] width 25 height 25
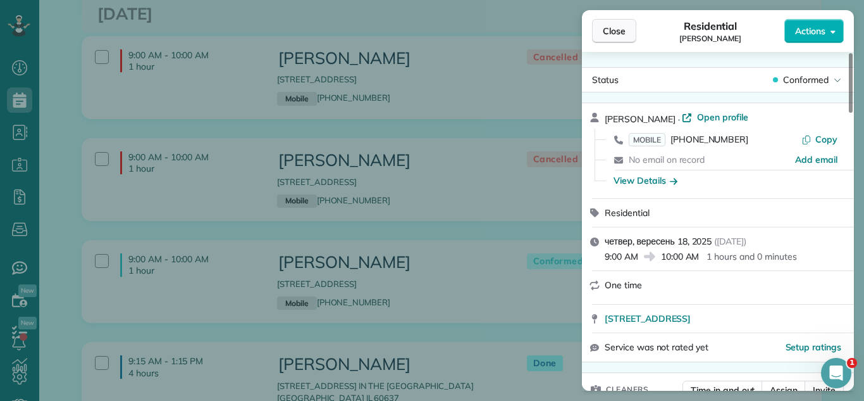
click at [594, 23] on button "Close" at bounding box center [614, 31] width 44 height 24
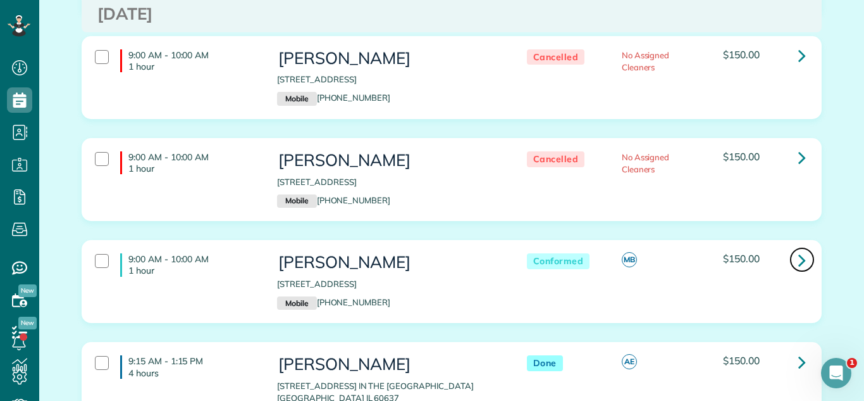
click at [802, 252] on icon at bounding box center [803, 260] width 8 height 22
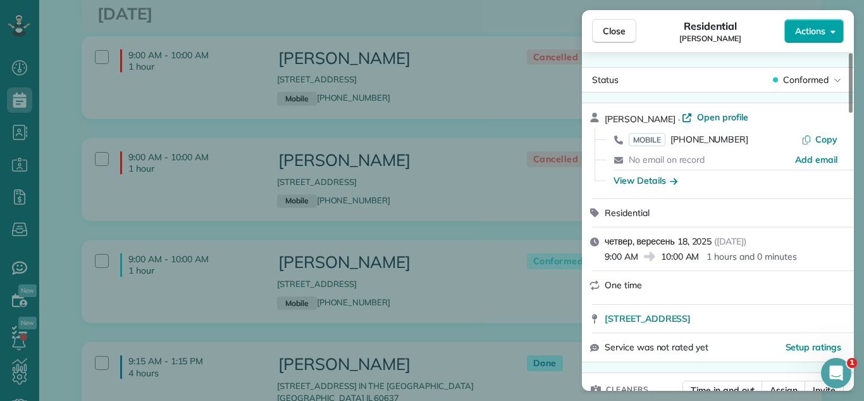
click at [801, 40] on button "Actions" at bounding box center [814, 31] width 59 height 24
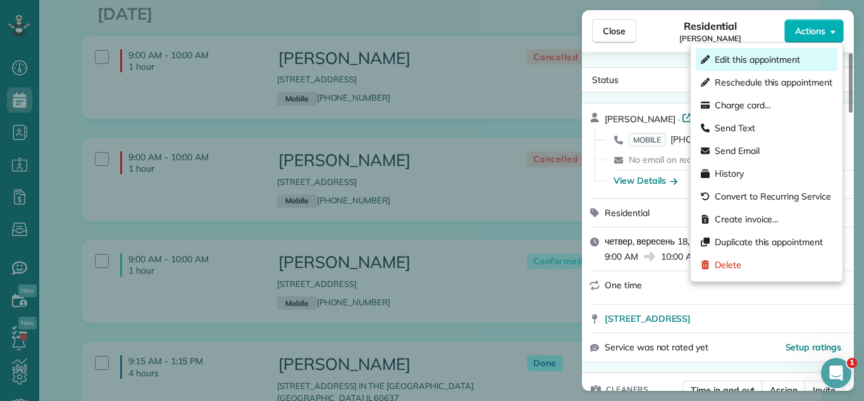
click at [764, 57] on span "Edit this appointment" at bounding box center [757, 59] width 85 height 13
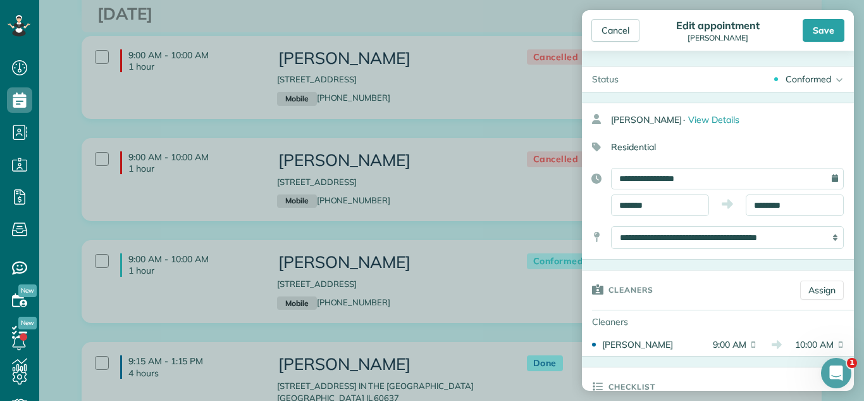
click at [808, 74] on div "Conformed" at bounding box center [809, 79] width 46 height 13
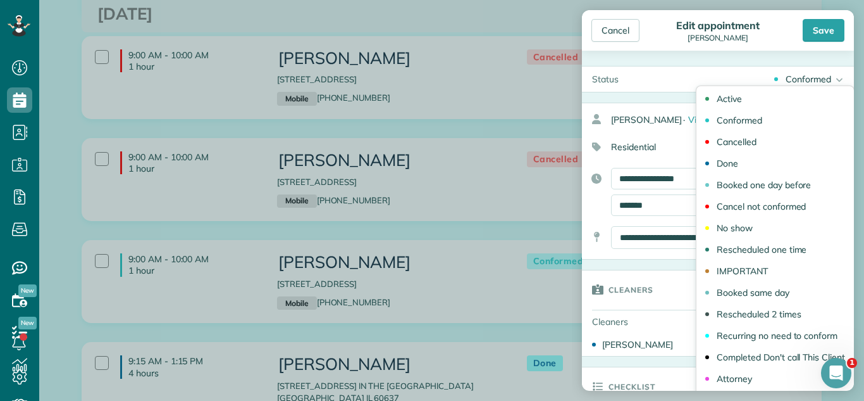
drag, startPoint x: 747, startPoint y: 166, endPoint x: 761, endPoint y: 223, distance: 59.2
click at [747, 166] on link "Done" at bounding box center [776, 163] width 158 height 22
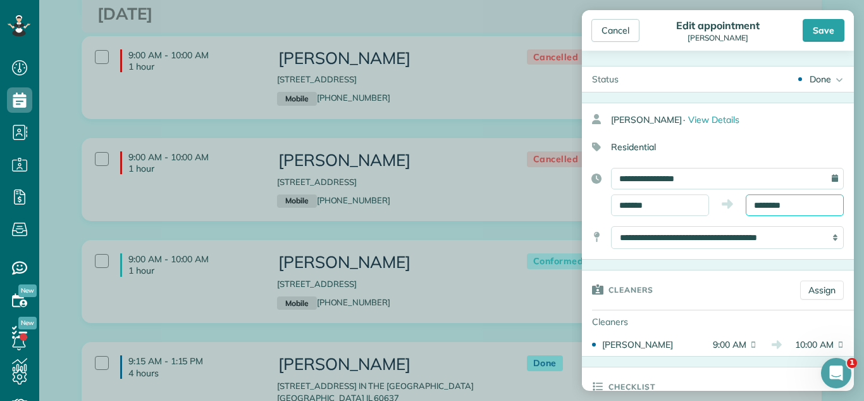
click at [784, 212] on body "Dashboard Scheduling Calendar View List View Dispatch View - Weekly scheduling …" at bounding box center [432, 200] width 864 height 401
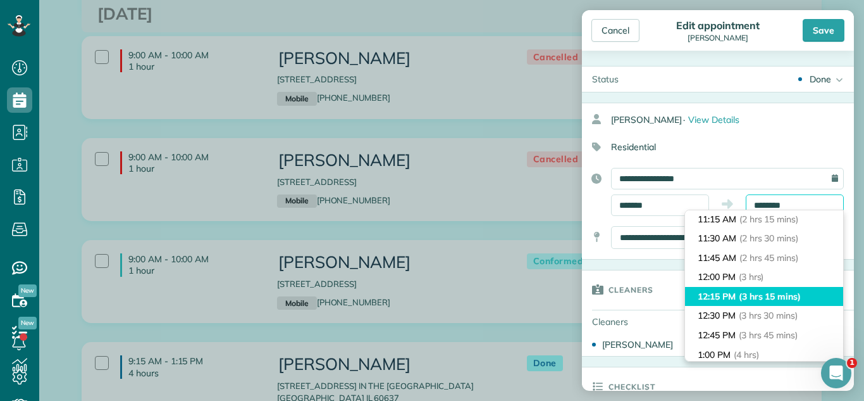
scroll to position [177, 0]
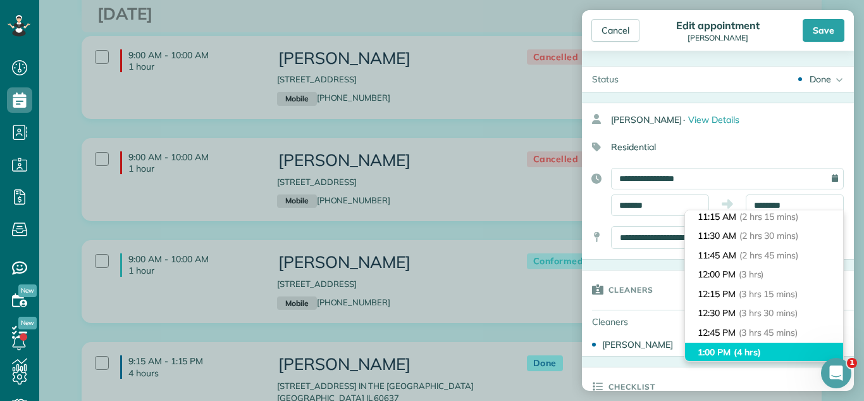
type input "*******"
click at [755, 349] on span "(4 hrs)" at bounding box center [747, 351] width 27 height 11
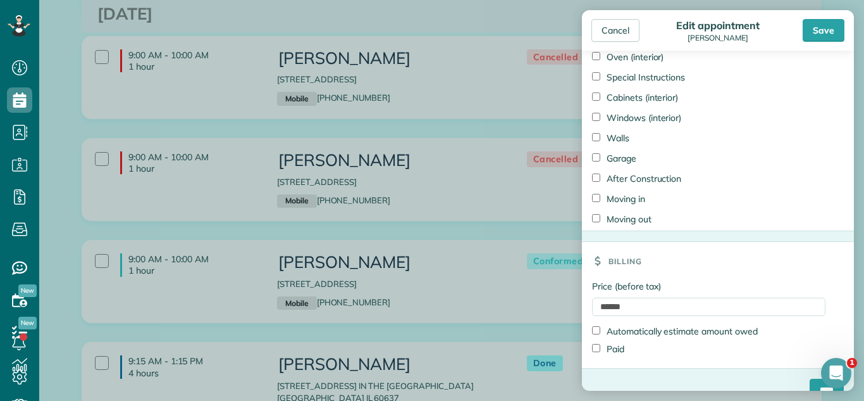
scroll to position [1148, 0]
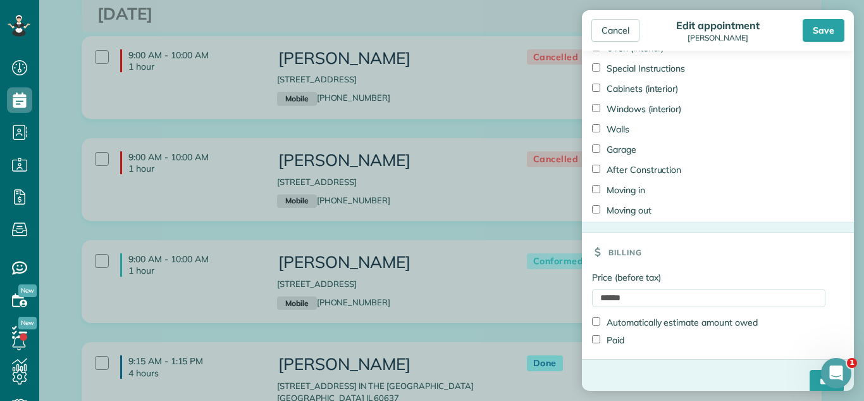
click at [609, 345] on label "Paid" at bounding box center [608, 339] width 32 height 13
click at [810, 381] on input "****" at bounding box center [827, 381] width 34 height 23
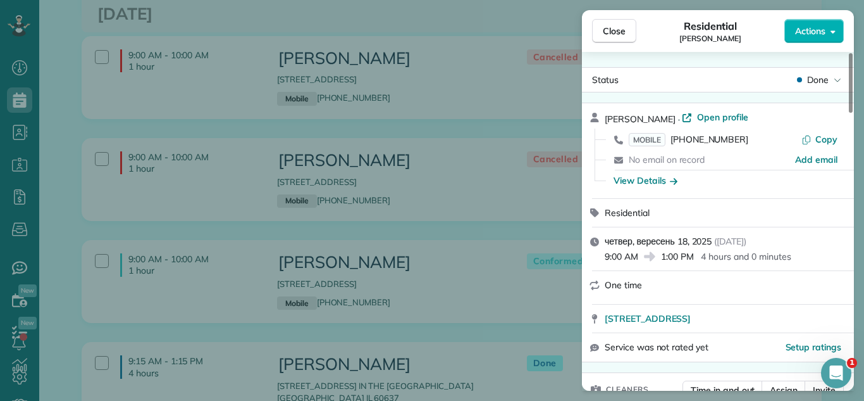
click at [520, 356] on div "Close Residential John Lee Actions Status Done John Lee · Open profile MOBILE (…" at bounding box center [432, 200] width 864 height 401
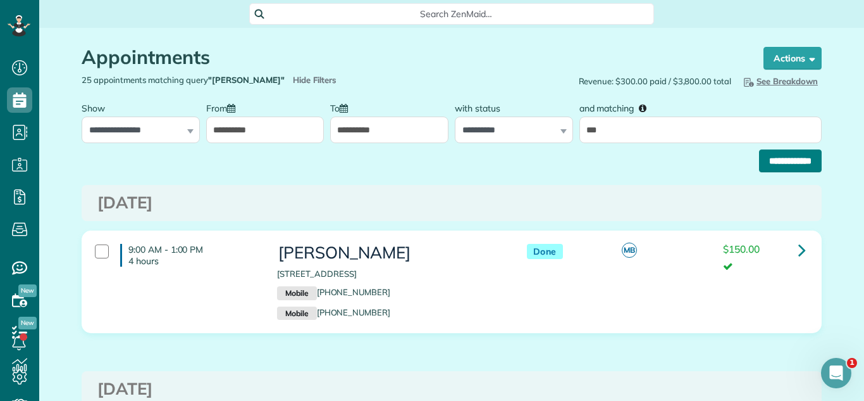
type input "***"
click at [759, 161] on input "**********" at bounding box center [790, 160] width 63 height 23
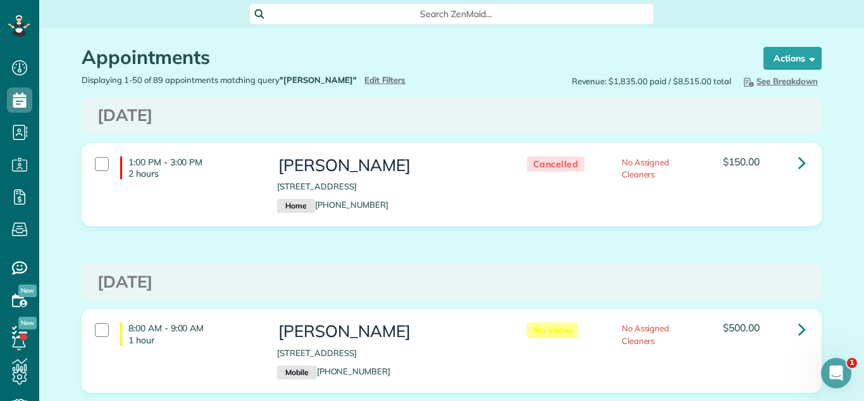
click at [382, 80] on div "Displaying 1-50 of 89 appointments matching query "lee" Hide Filters Edit Filte…" at bounding box center [262, 80] width 380 height 12
click at [473, 230] on div "1:00 PM - 3:00 PM 2 hours Kathleen Mackowski 541 Ambleside Road Des Plaines IL …" at bounding box center [451, 194] width 759 height 102
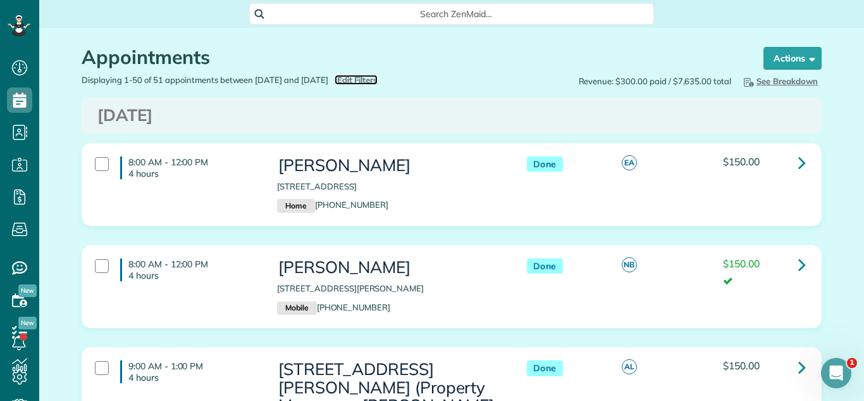
click at [377, 82] on span "Edit Filters" at bounding box center [357, 80] width 41 height 10
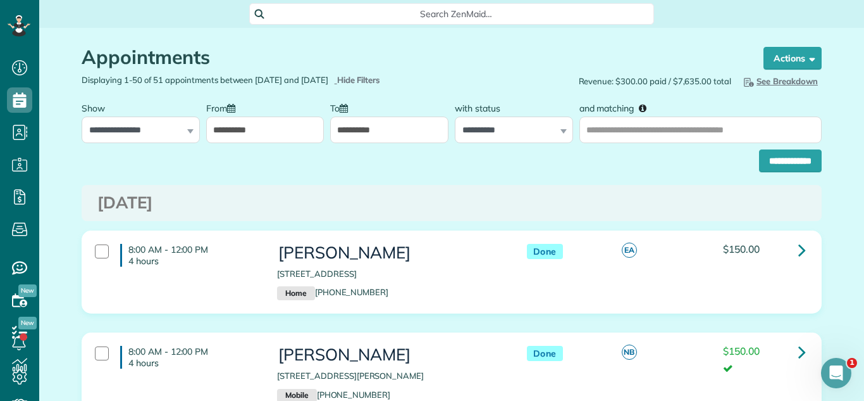
click at [289, 137] on input "**********" at bounding box center [265, 129] width 118 height 27
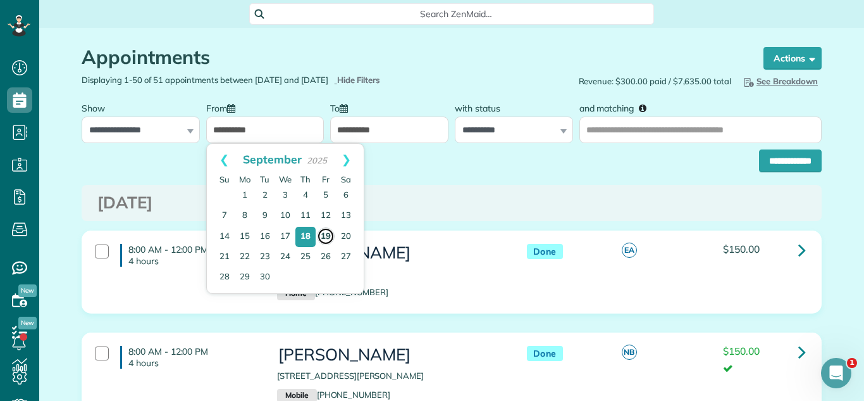
click at [320, 235] on link "19" at bounding box center [326, 236] width 18 height 18
type input "**********"
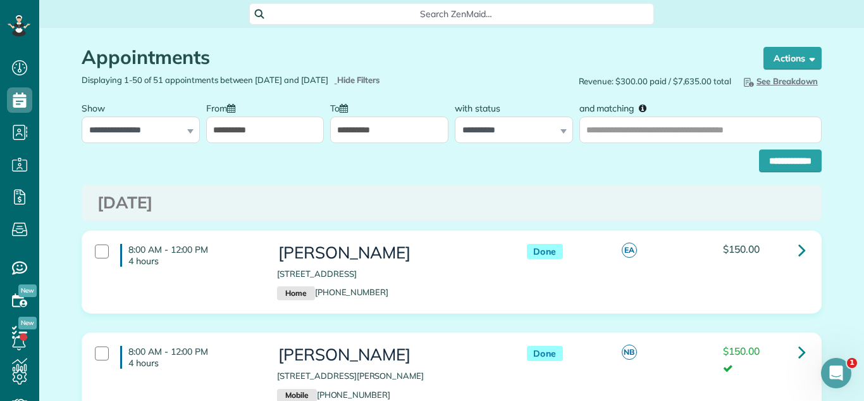
click at [443, 132] on input "**********" at bounding box center [389, 129] width 118 height 27
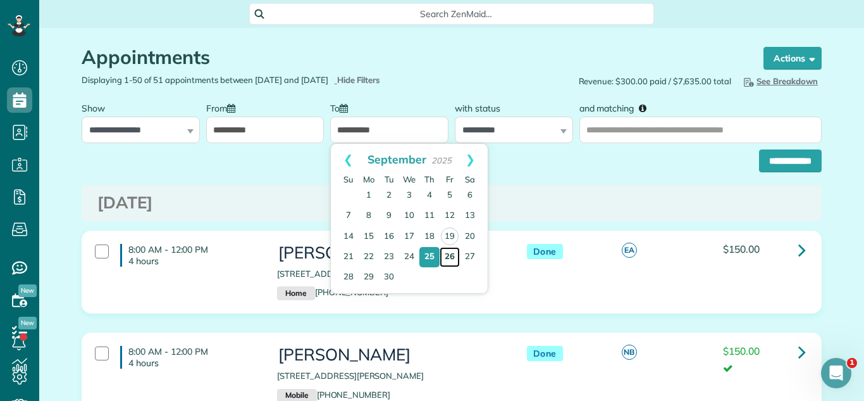
click at [456, 256] on link "26" at bounding box center [450, 257] width 20 height 20
type input "**********"
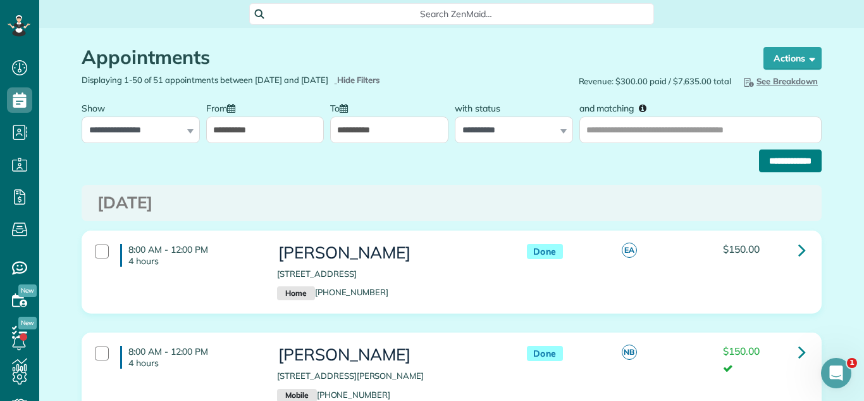
click at [795, 170] on input "**********" at bounding box center [790, 160] width 63 height 23
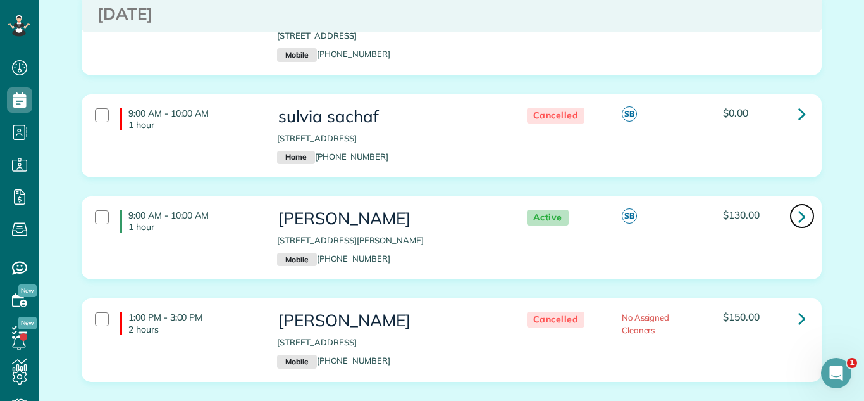
click at [793, 203] on link at bounding box center [802, 215] width 25 height 25
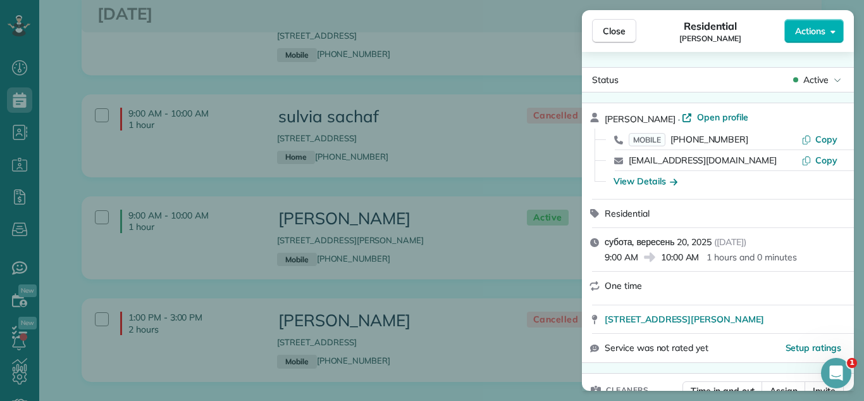
click at [804, 81] on span "Active" at bounding box center [816, 79] width 25 height 13
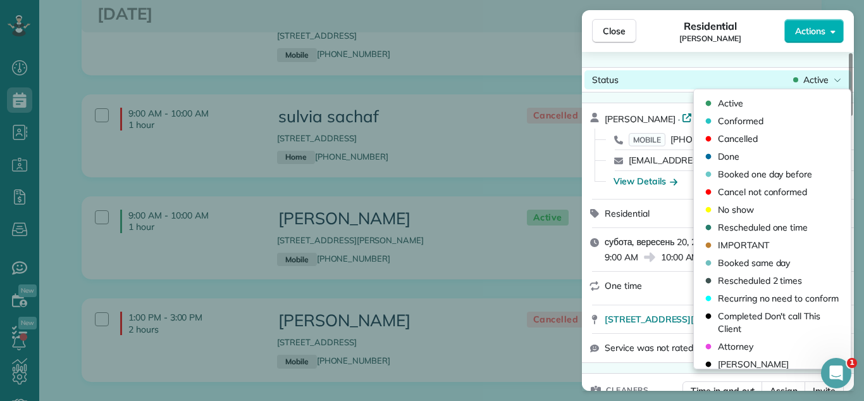
click at [768, 117] on div "Conformed" at bounding box center [772, 121] width 147 height 18
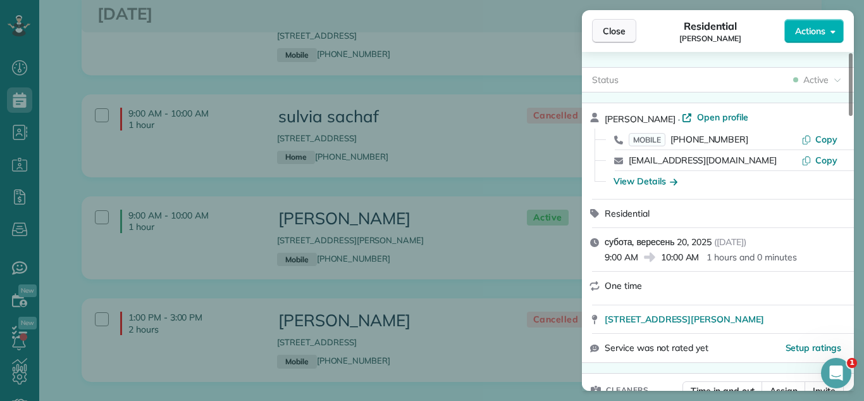
click at [632, 35] on button "Close" at bounding box center [614, 31] width 44 height 24
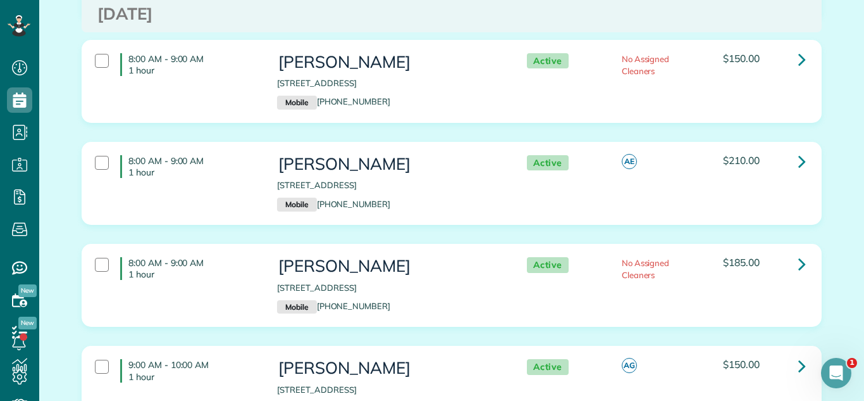
scroll to position [1603, 0]
